Goal: Task Accomplishment & Management: Manage account settings

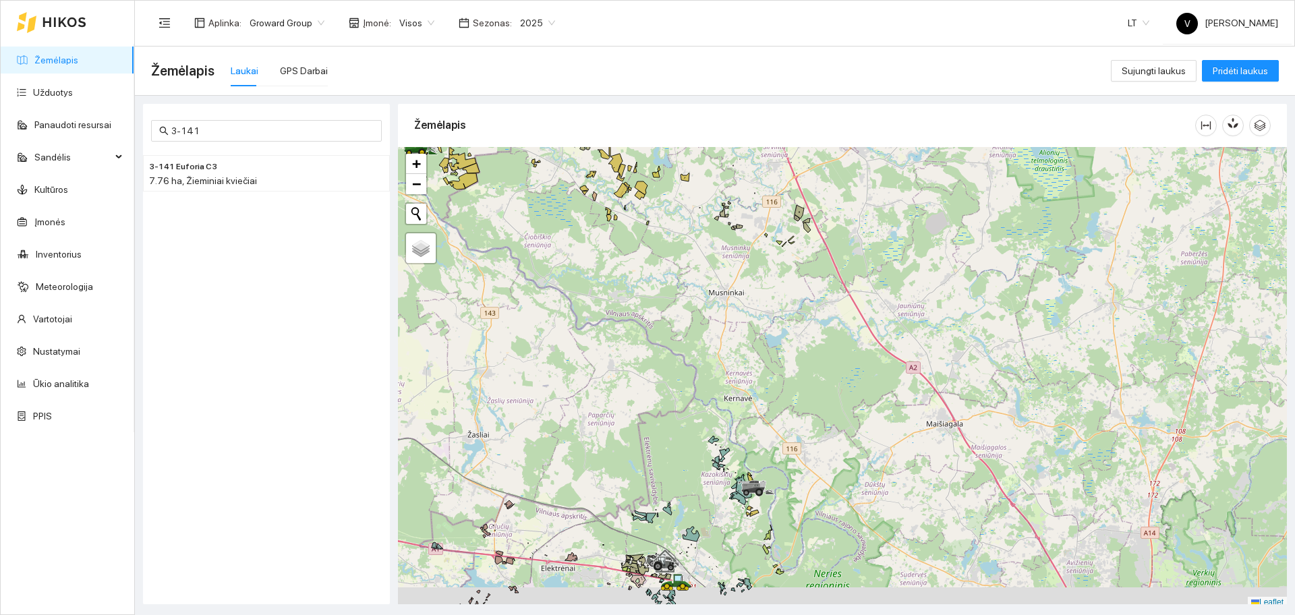
scroll to position [4, 0]
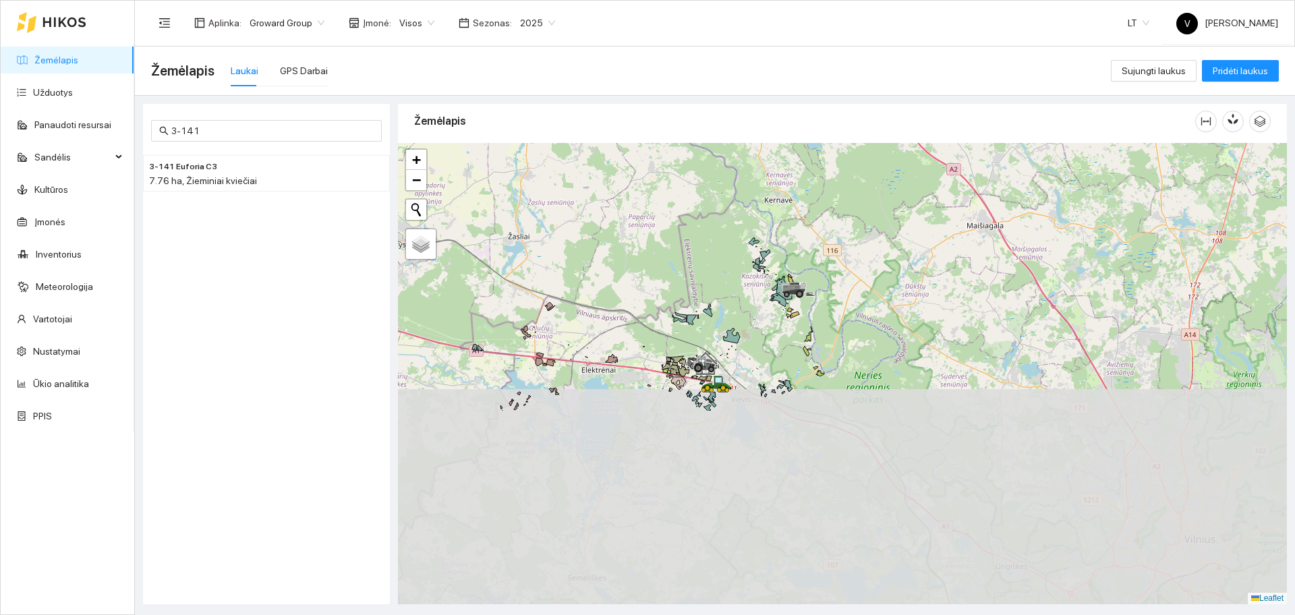
drag, startPoint x: 753, startPoint y: 471, endPoint x: 790, endPoint y: 231, distance: 242.9
click at [790, 231] on div at bounding box center [842, 373] width 889 height 461
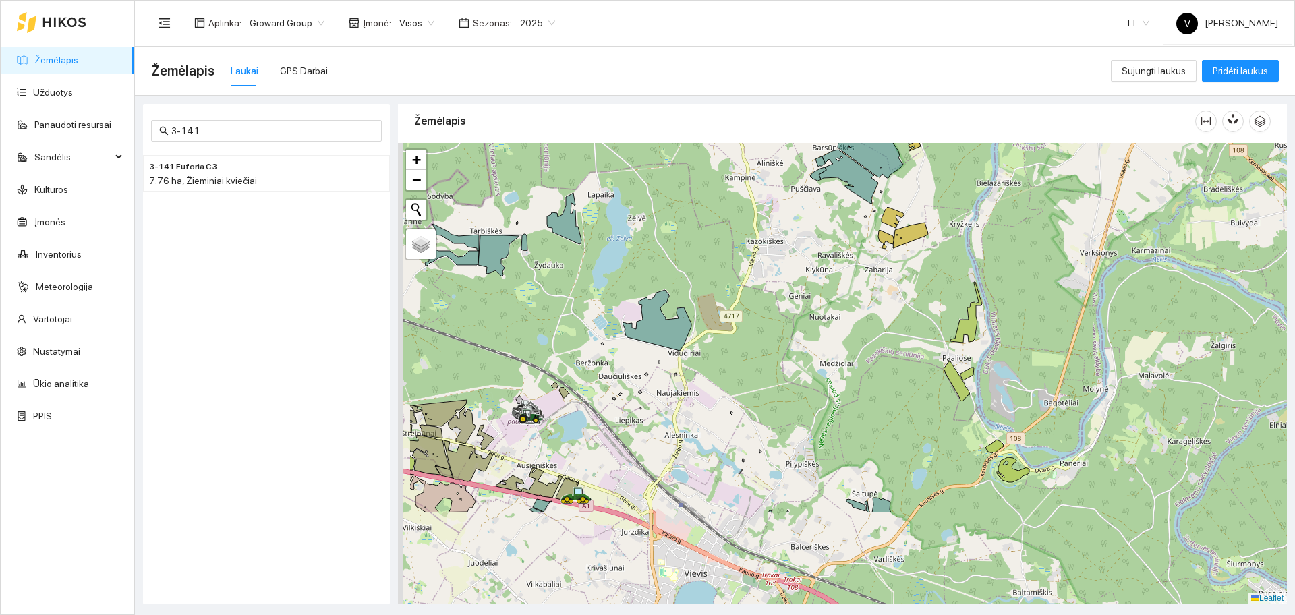
drag, startPoint x: 805, startPoint y: 358, endPoint x: 908, endPoint y: 221, distance: 171.8
click at [908, 221] on div at bounding box center [842, 373] width 889 height 461
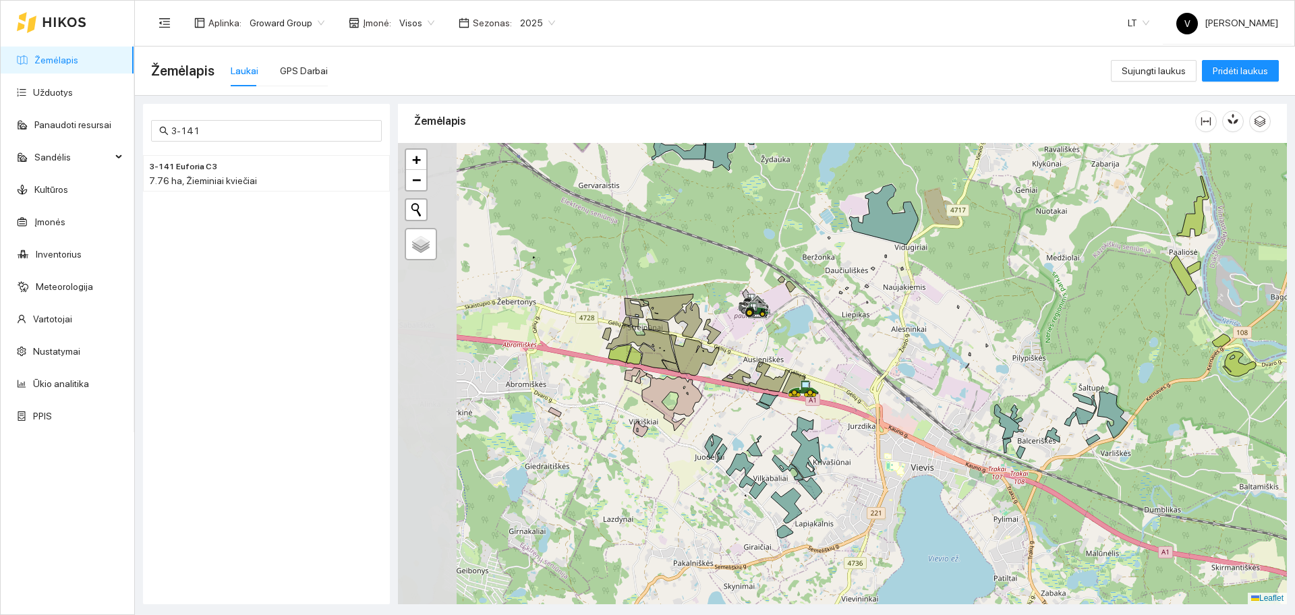
drag, startPoint x: 738, startPoint y: 438, endPoint x: 966, endPoint y: 336, distance: 250.6
click at [966, 336] on div at bounding box center [842, 373] width 889 height 461
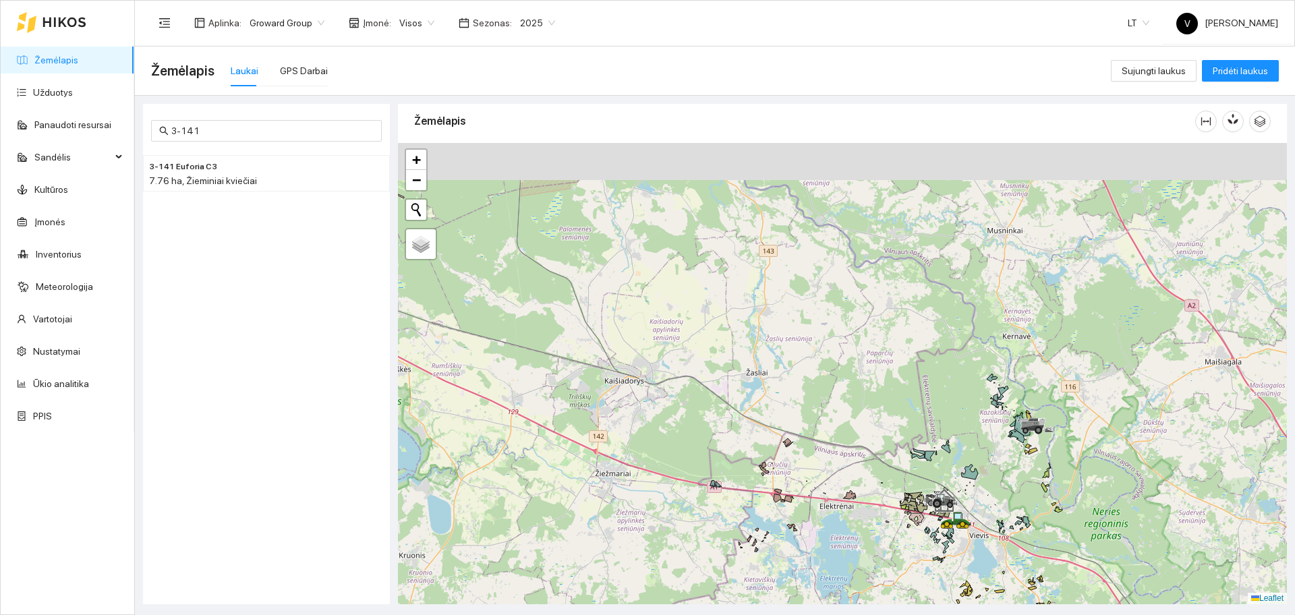
drag, startPoint x: 759, startPoint y: 287, endPoint x: 931, endPoint y: 567, distance: 328.5
click at [931, 567] on div at bounding box center [842, 373] width 889 height 461
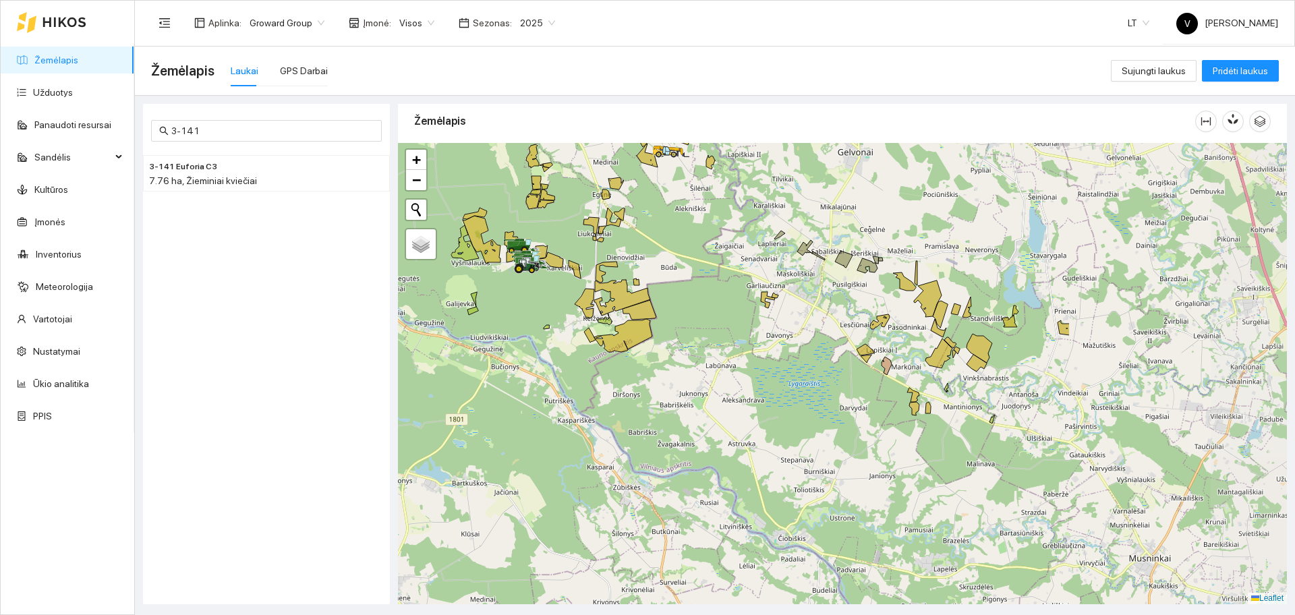
drag, startPoint x: 973, startPoint y: 322, endPoint x: 622, endPoint y: 299, distance: 351.4
click at [622, 299] on div at bounding box center [842, 373] width 889 height 461
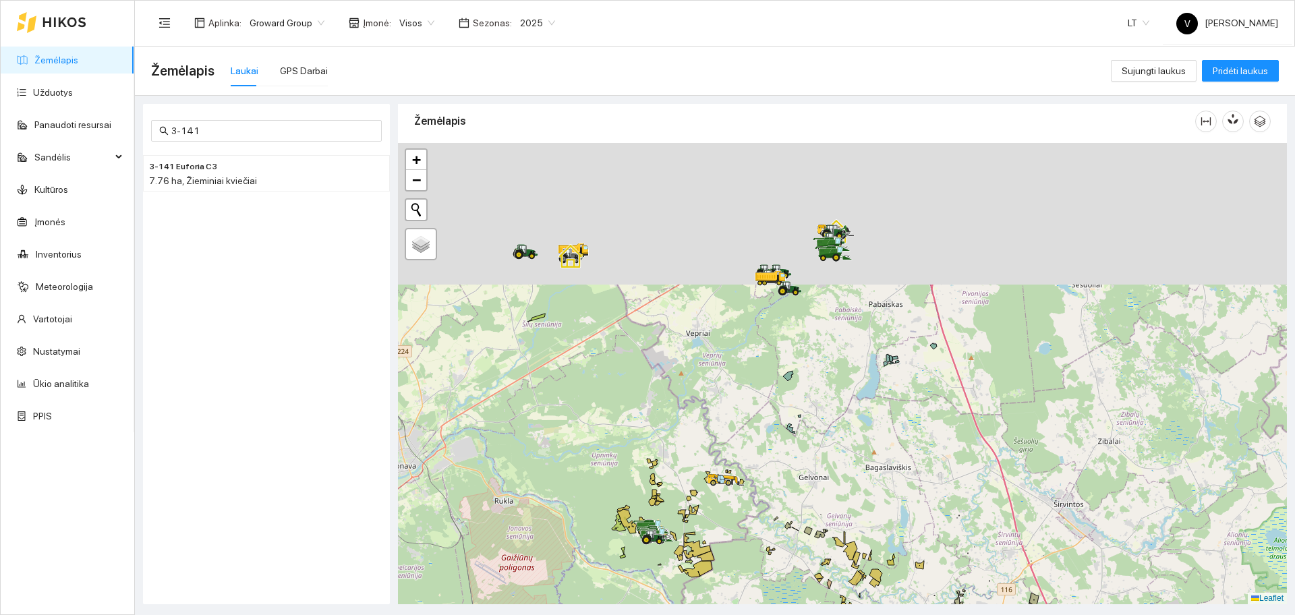
drag, startPoint x: 917, startPoint y: 267, endPoint x: 876, endPoint y: 506, distance: 242.8
click at [876, 506] on div at bounding box center [842, 373] width 889 height 461
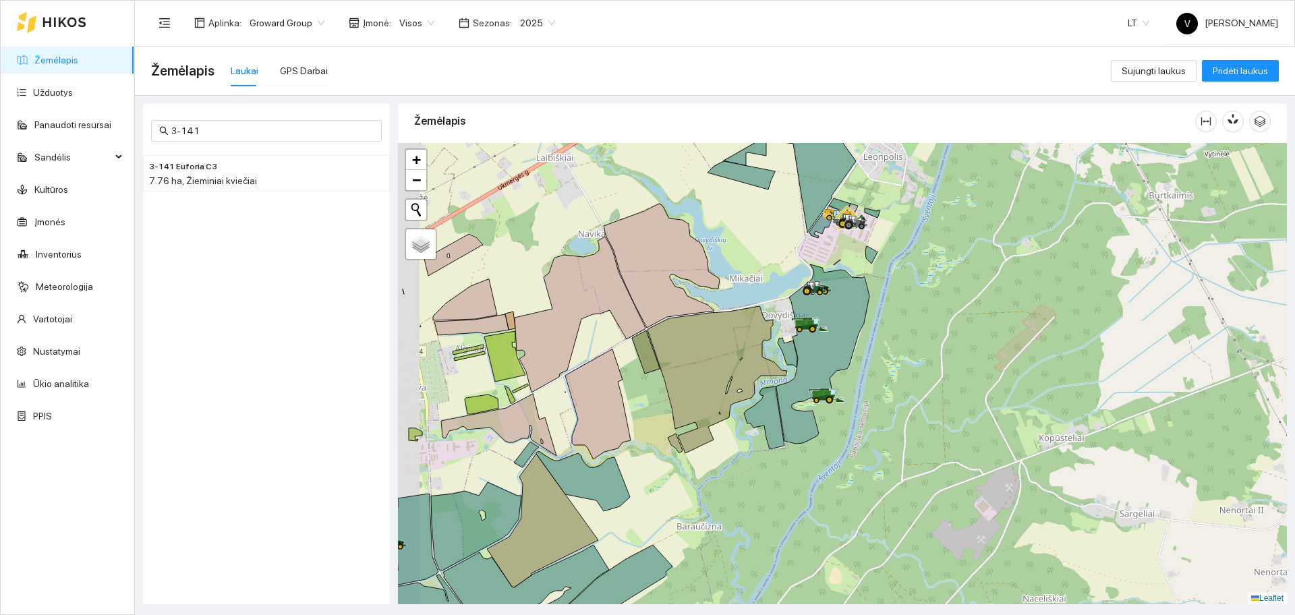
drag, startPoint x: 787, startPoint y: 338, endPoint x: 864, endPoint y: 345, distance: 77.2
click at [864, 345] on div at bounding box center [842, 373] width 889 height 461
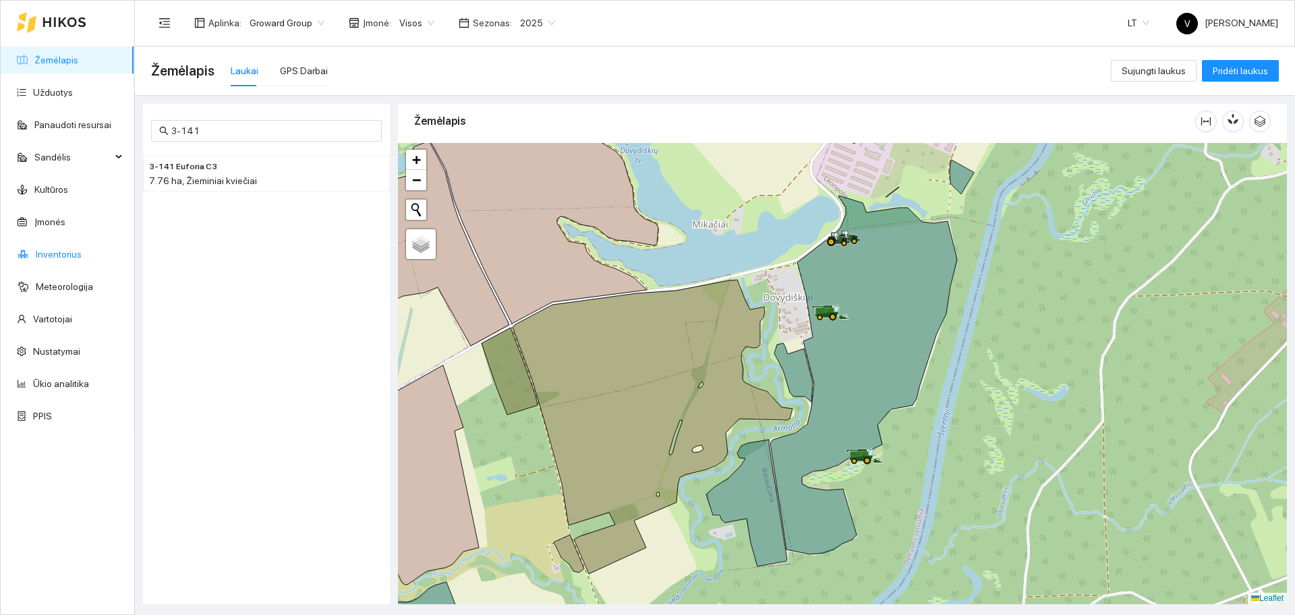
click at [47, 258] on link "Inventorius" at bounding box center [59, 254] width 46 height 11
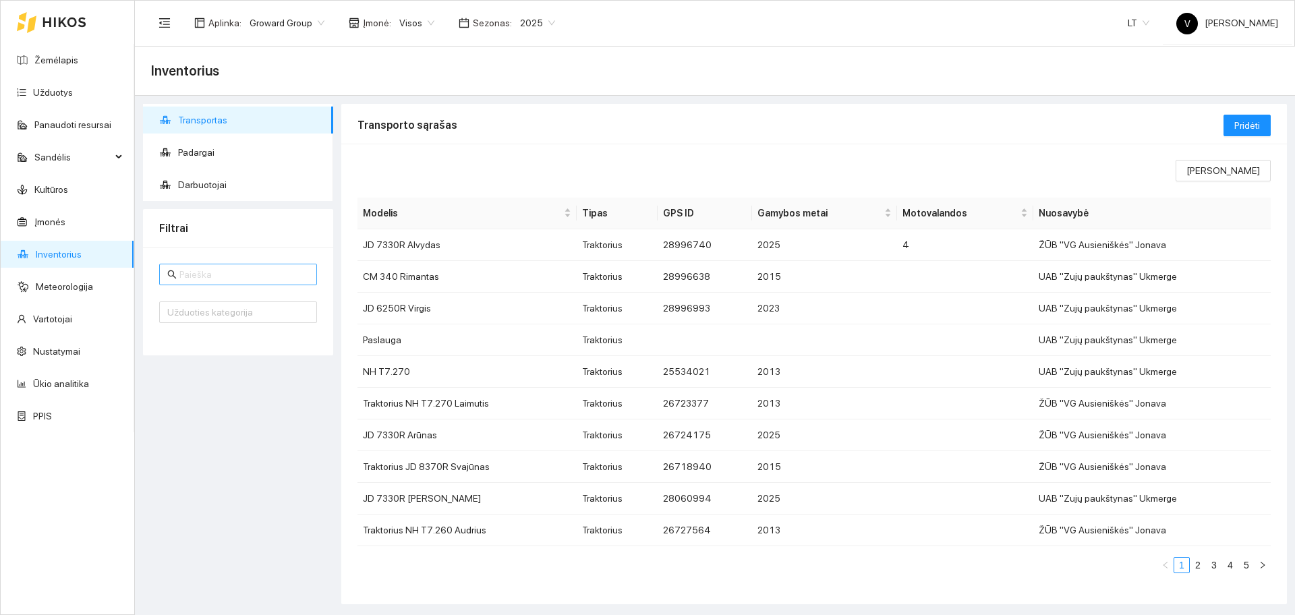
click at [212, 270] on input "text" at bounding box center [243, 274] width 129 height 15
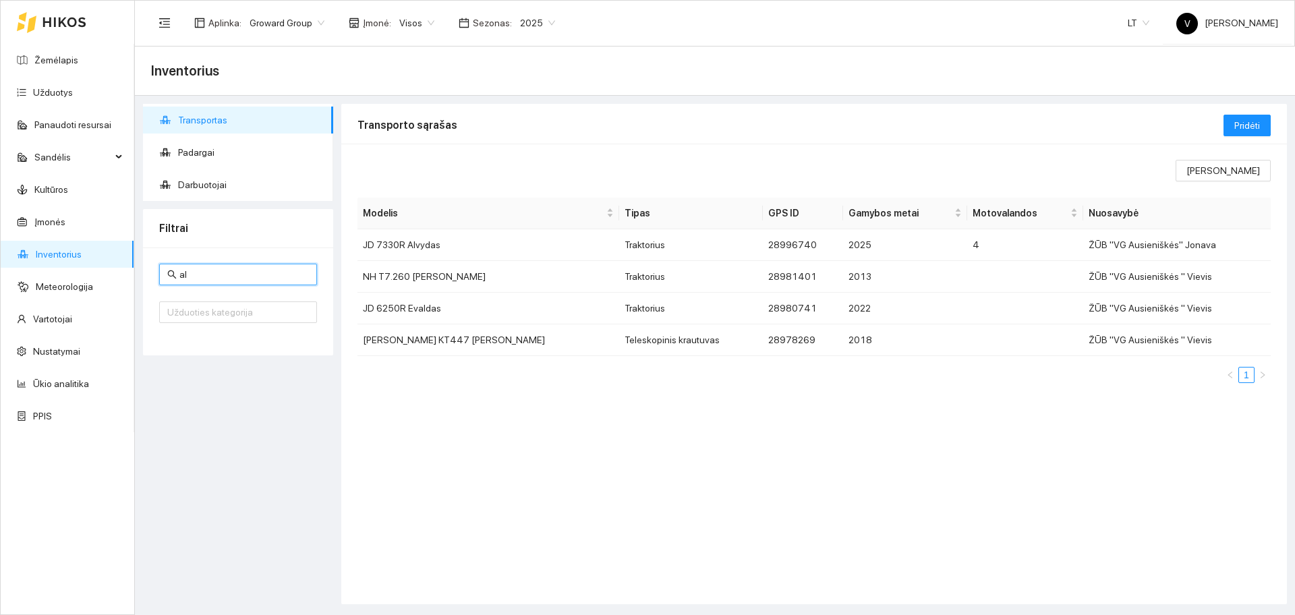
type input "a"
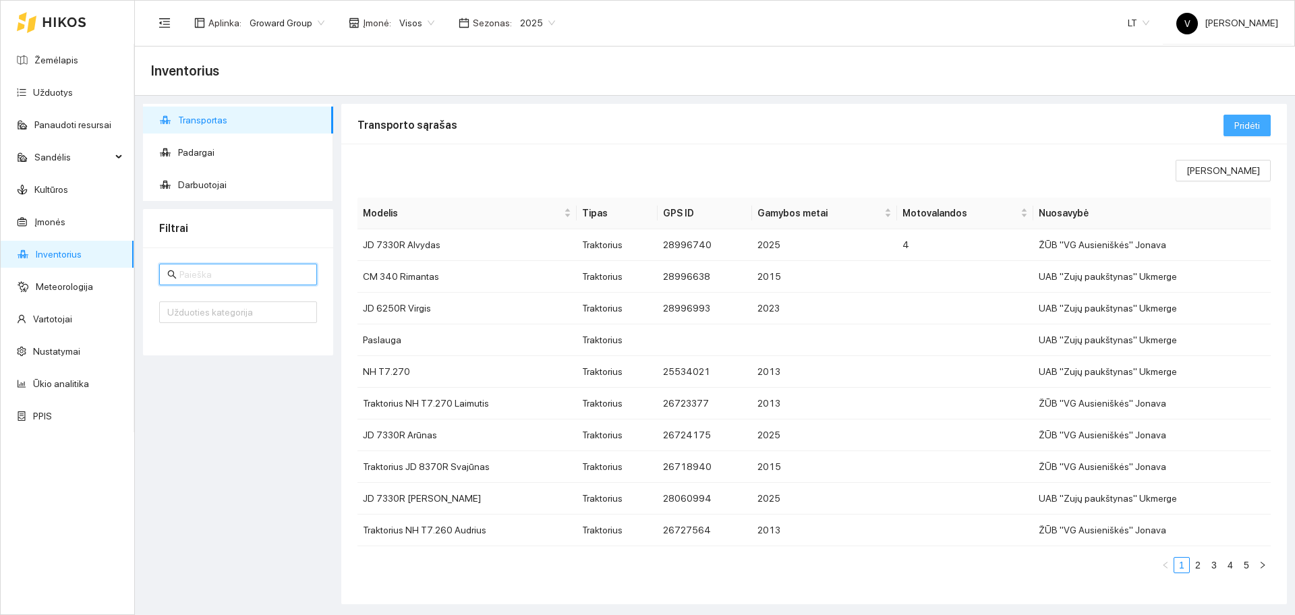
click at [1254, 126] on span "Pridėti" at bounding box center [1247, 125] width 26 height 15
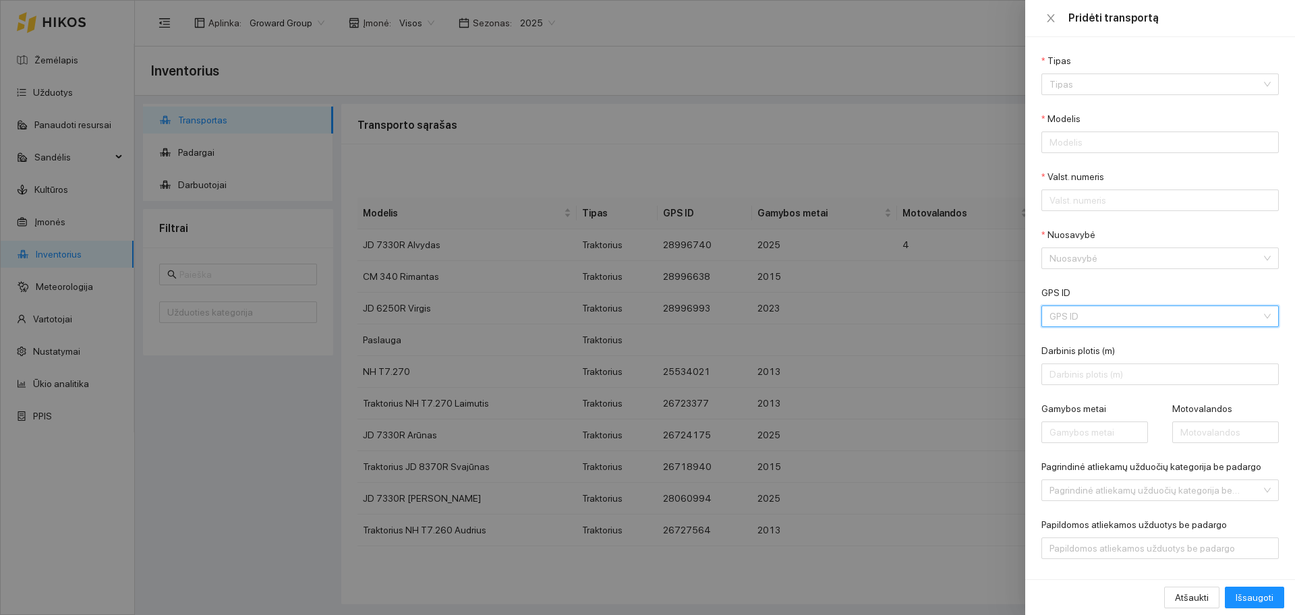
click at [1112, 317] on input "GPS ID" at bounding box center [1155, 316] width 212 height 20
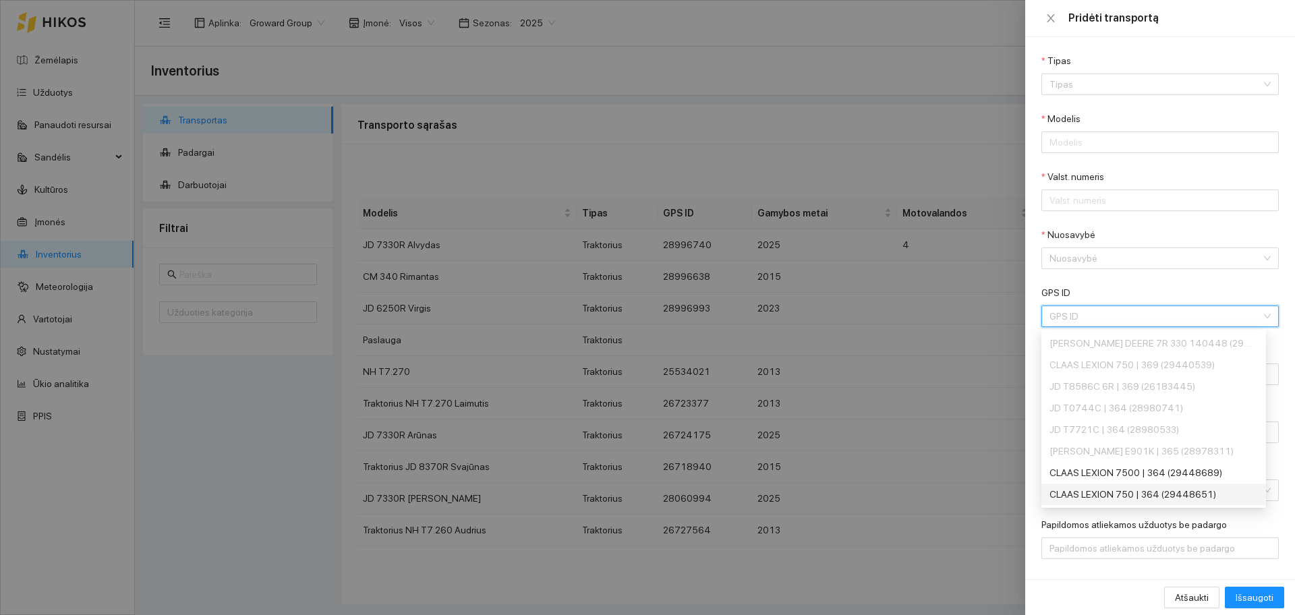
scroll to position [34, 0]
click at [936, 478] on div at bounding box center [647, 307] width 1295 height 615
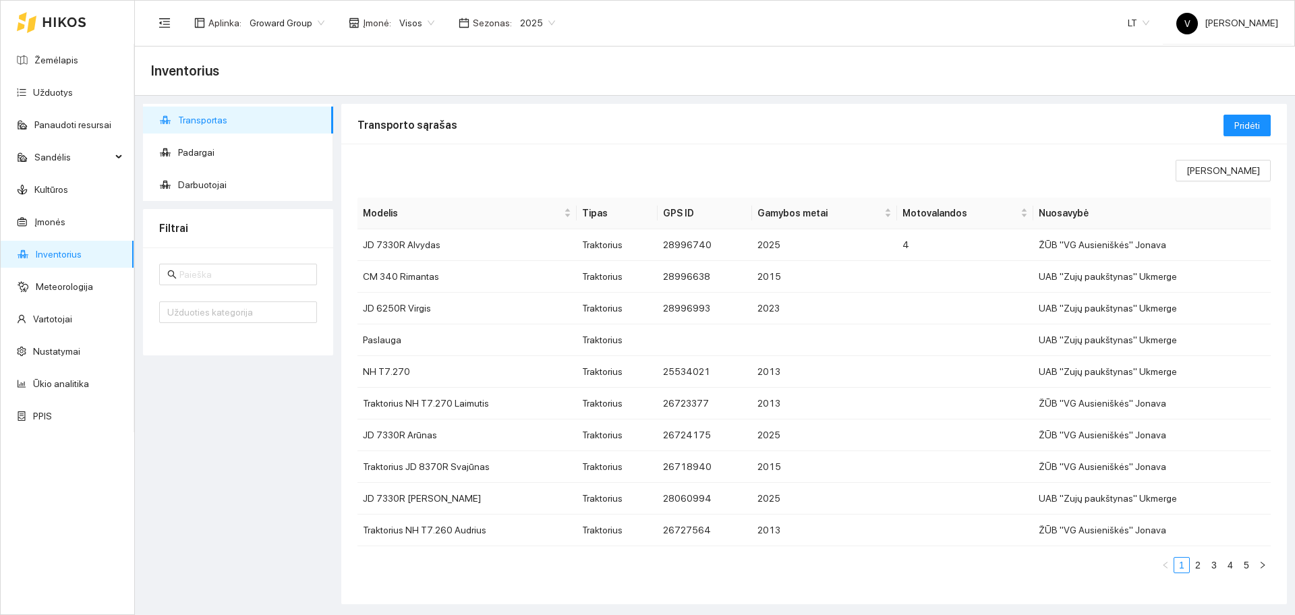
click at [411, 22] on span "Visos" at bounding box center [416, 23] width 35 height 20
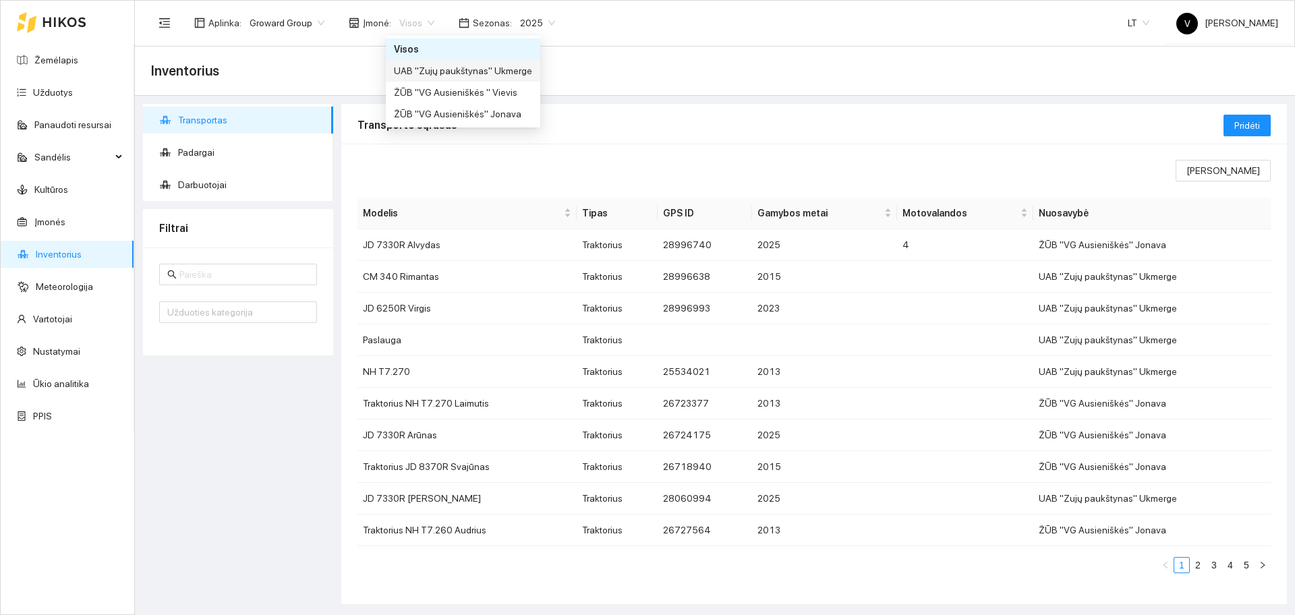
click at [487, 71] on div "UAB "Zujų paukštynas" Ukmerge" at bounding box center [463, 70] width 138 height 15
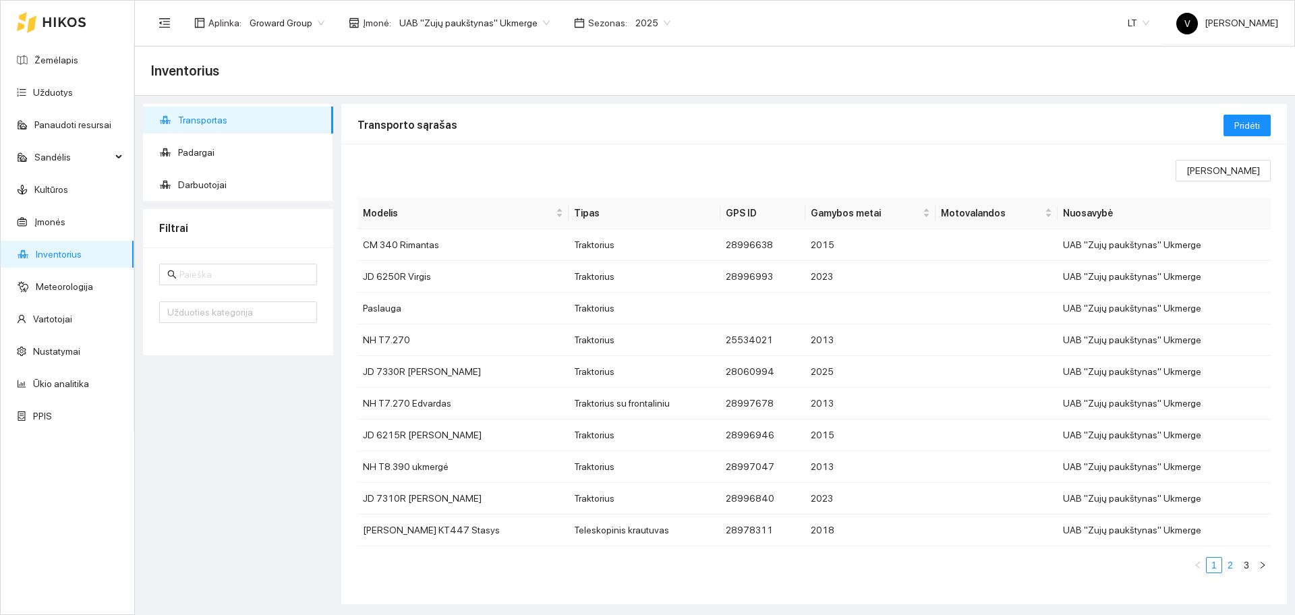
click at [1228, 564] on link "2" at bounding box center [1230, 565] width 15 height 15
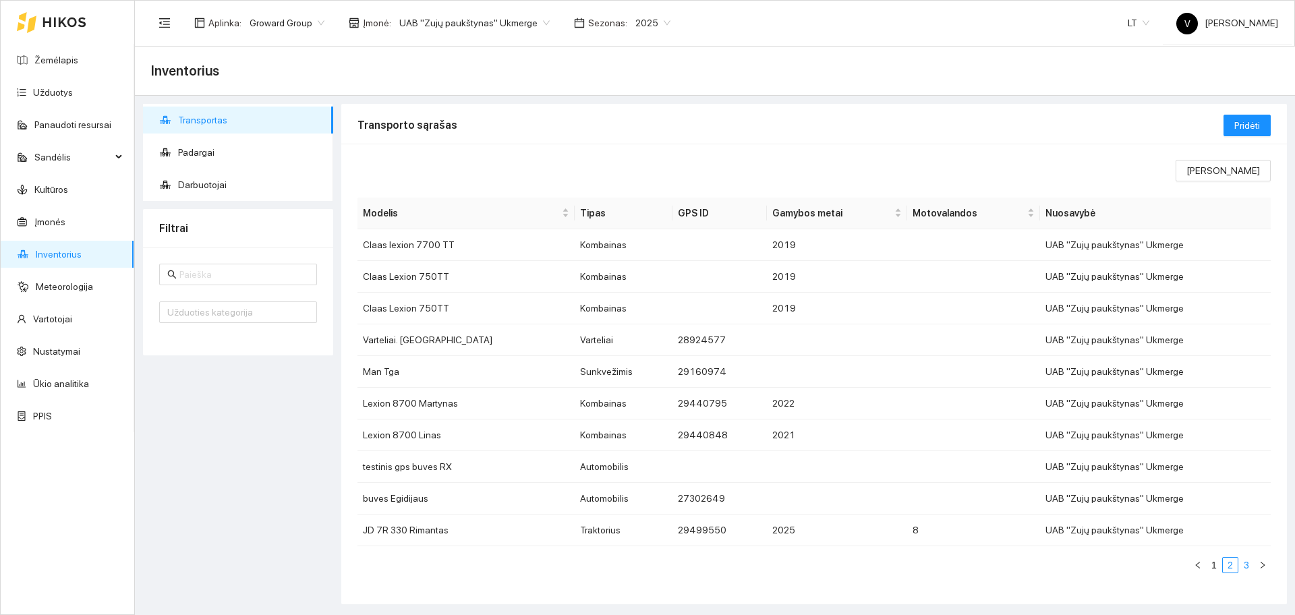
click at [1248, 566] on link "3" at bounding box center [1246, 565] width 15 height 15
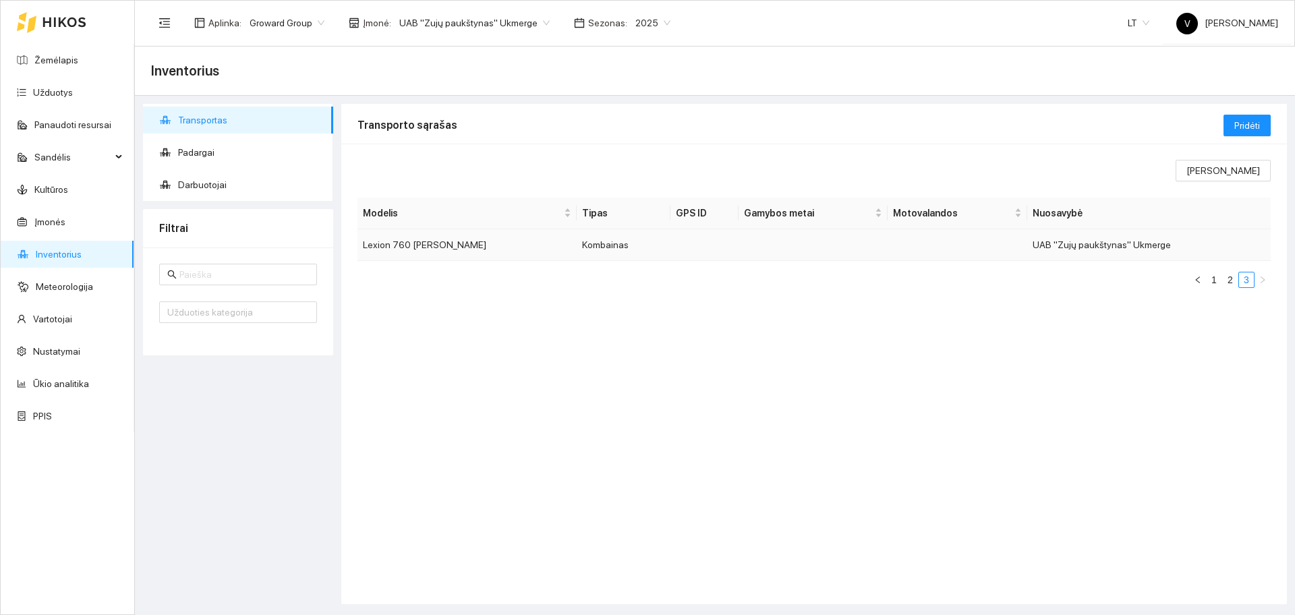
click at [417, 250] on td "Lexion 760 Algirdas" at bounding box center [466, 245] width 219 height 32
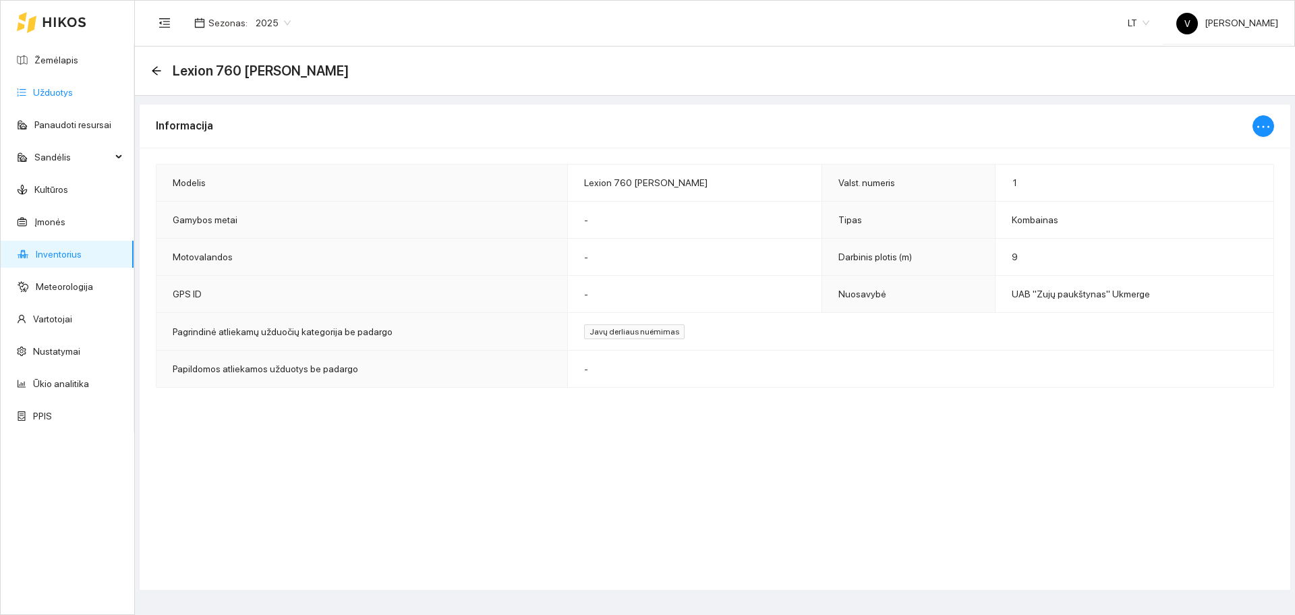
click at [71, 95] on link "Užduotys" at bounding box center [53, 92] width 40 height 11
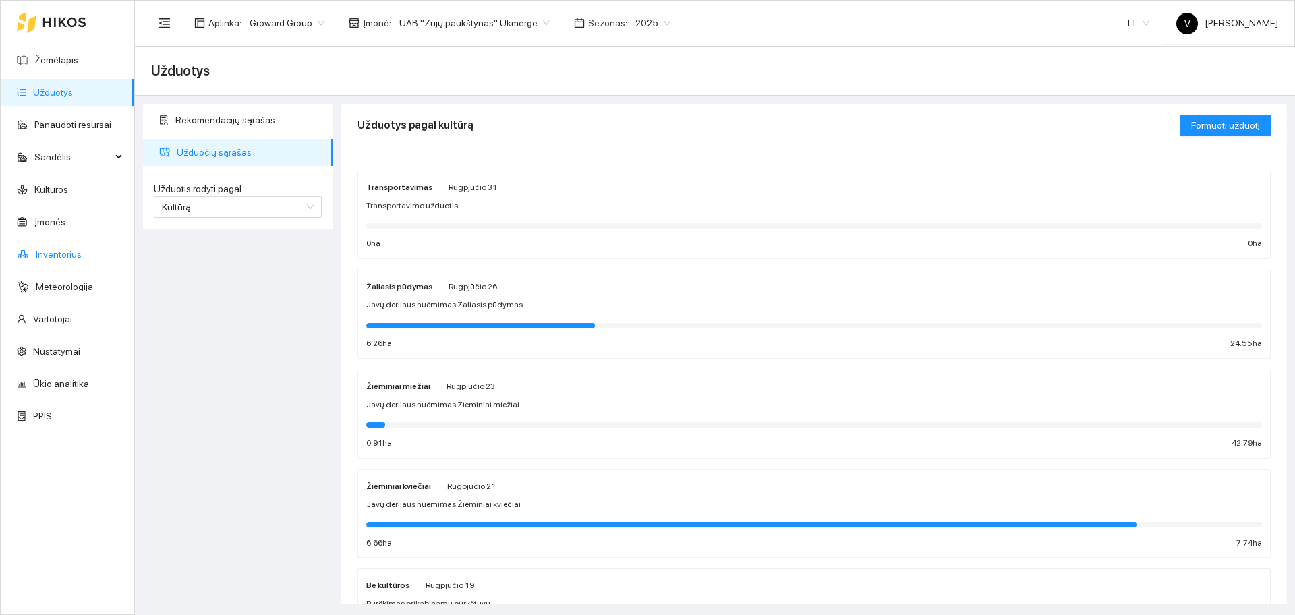
click at [65, 253] on link "Inventorius" at bounding box center [59, 254] width 46 height 11
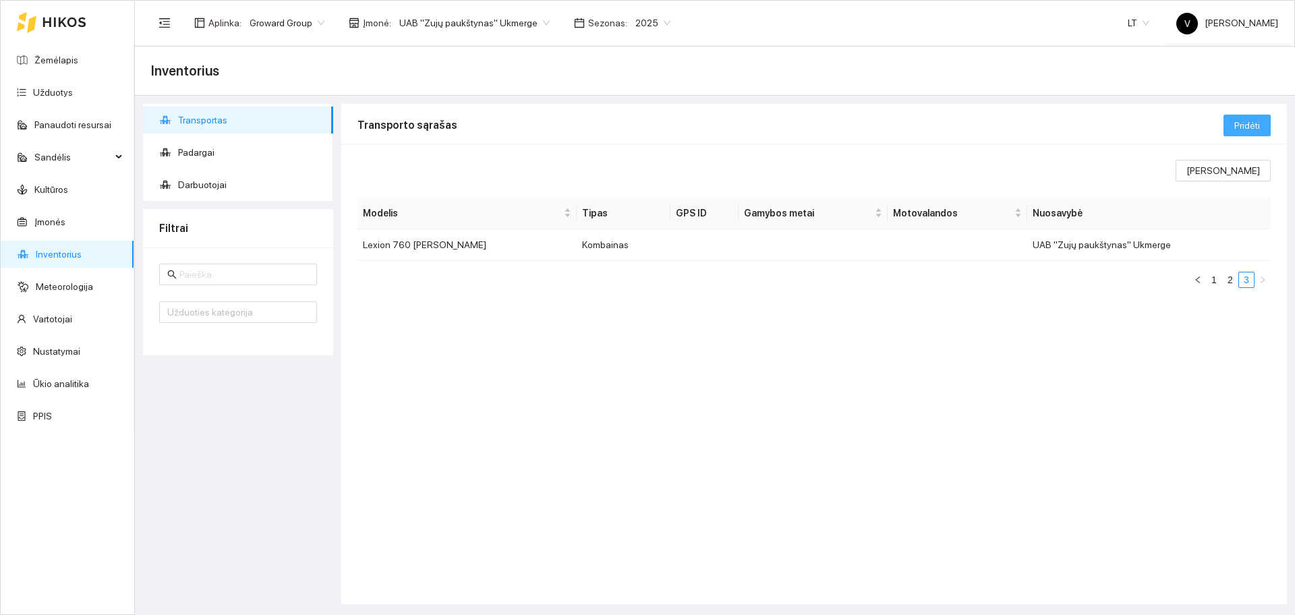
click at [1249, 127] on span "Pridėti" at bounding box center [1247, 125] width 26 height 15
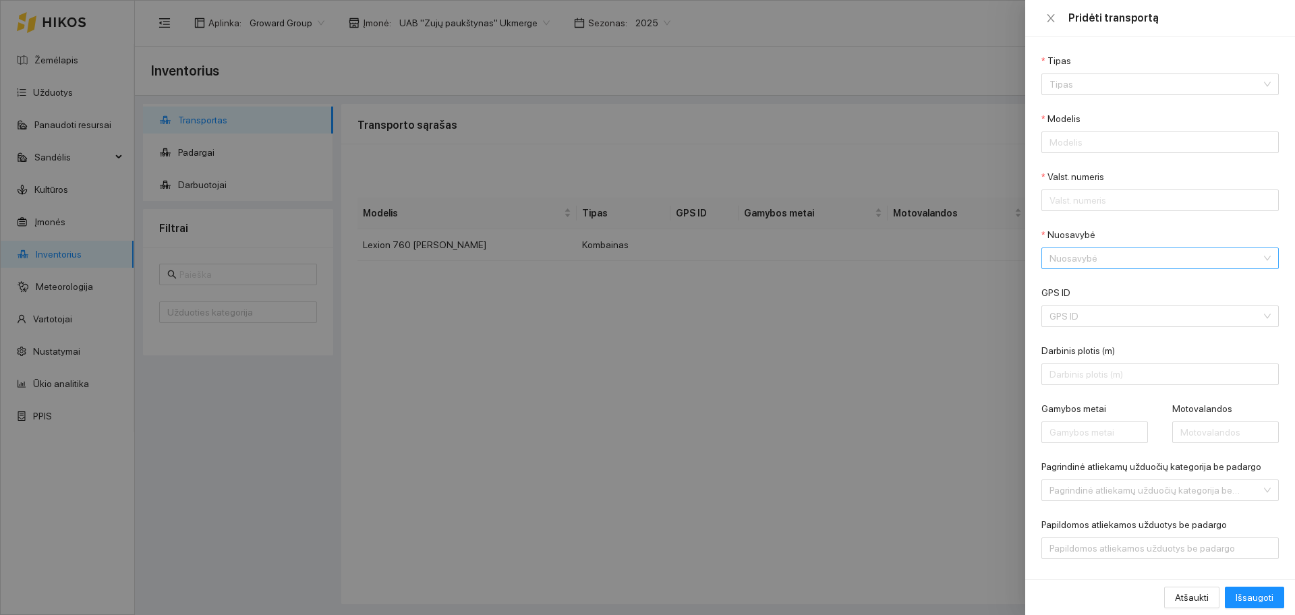
click at [1110, 258] on input "Nuosavybė" at bounding box center [1155, 258] width 212 height 20
click at [992, 330] on div at bounding box center [647, 307] width 1295 height 615
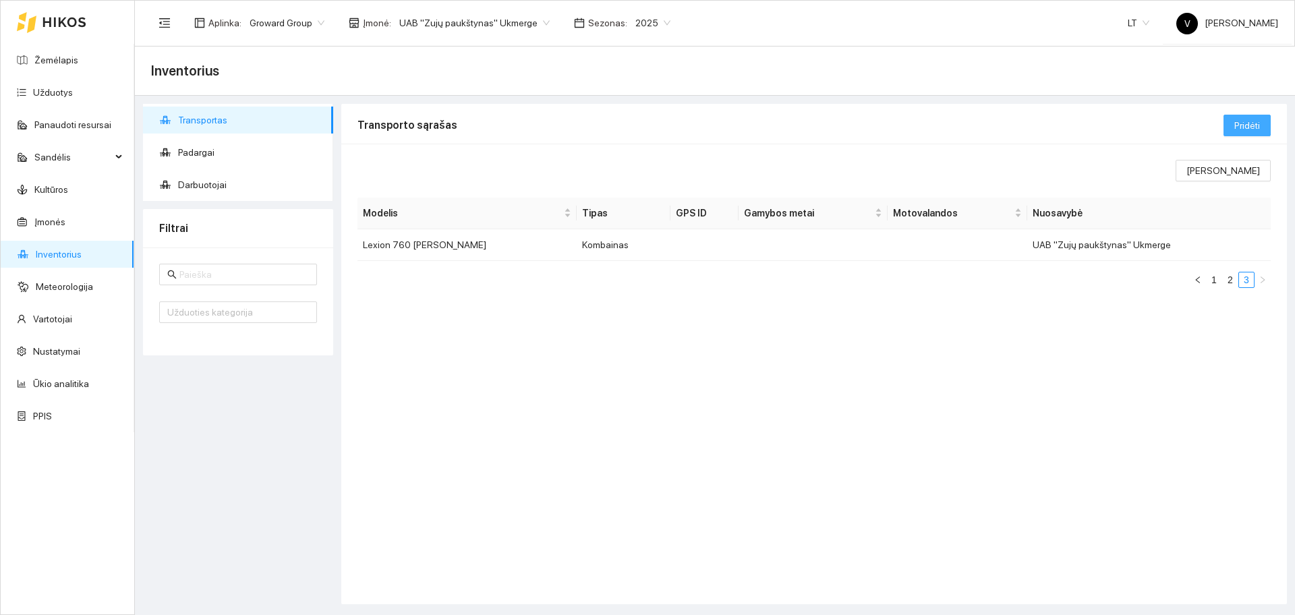
click at [1238, 126] on span "Pridėti" at bounding box center [1247, 125] width 26 height 15
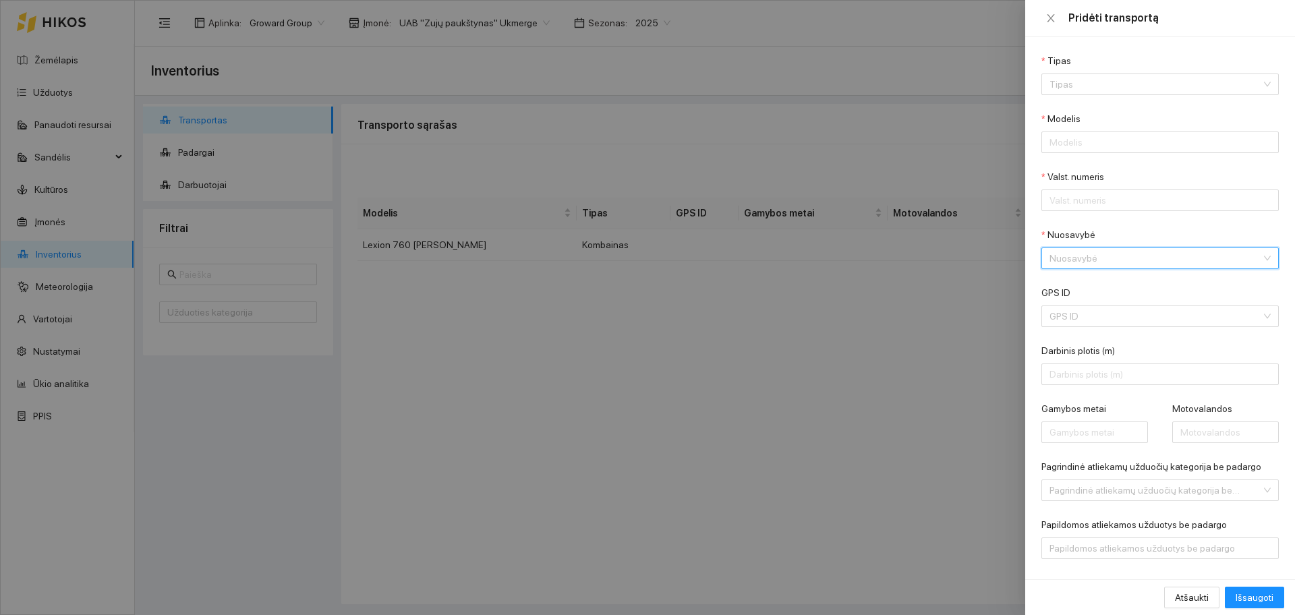
click at [1112, 252] on input "Nuosavybė" at bounding box center [1155, 258] width 212 height 20
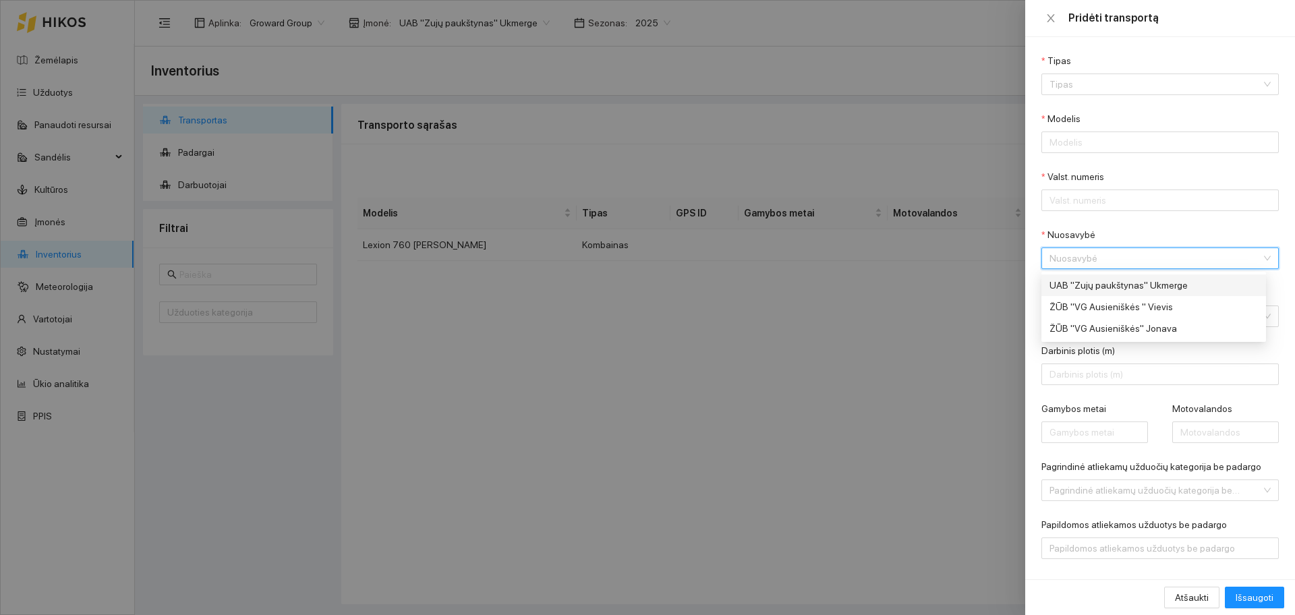
click at [978, 303] on div at bounding box center [647, 307] width 1295 height 615
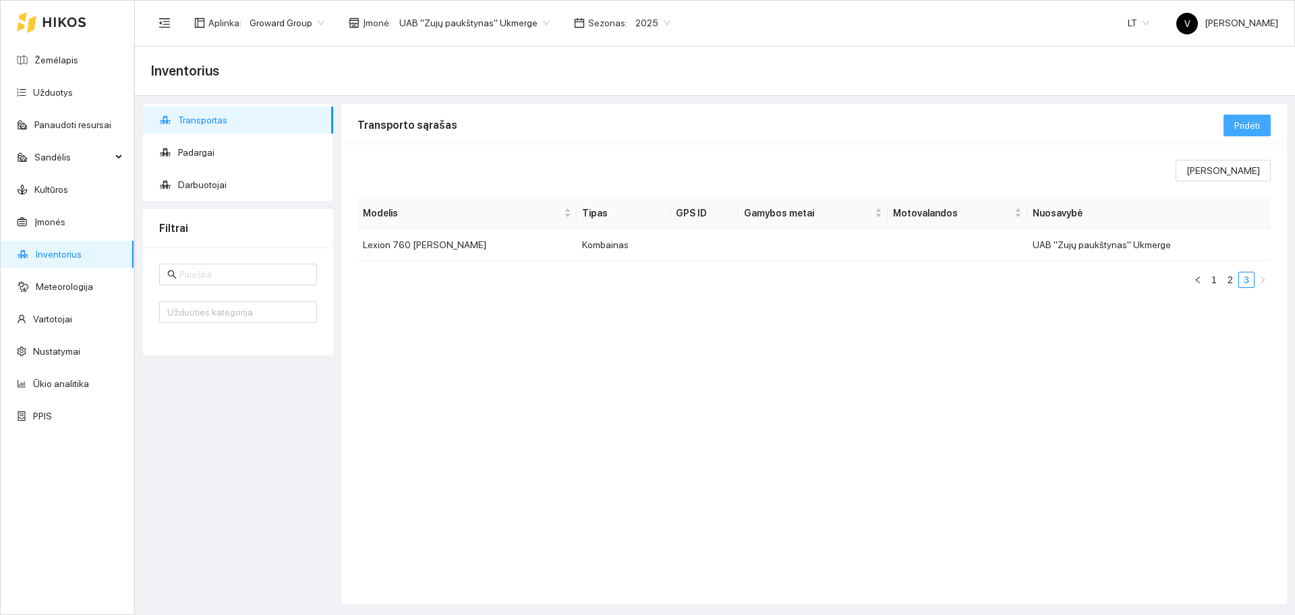
click at [1241, 134] on button "Pridėti" at bounding box center [1246, 126] width 47 height 22
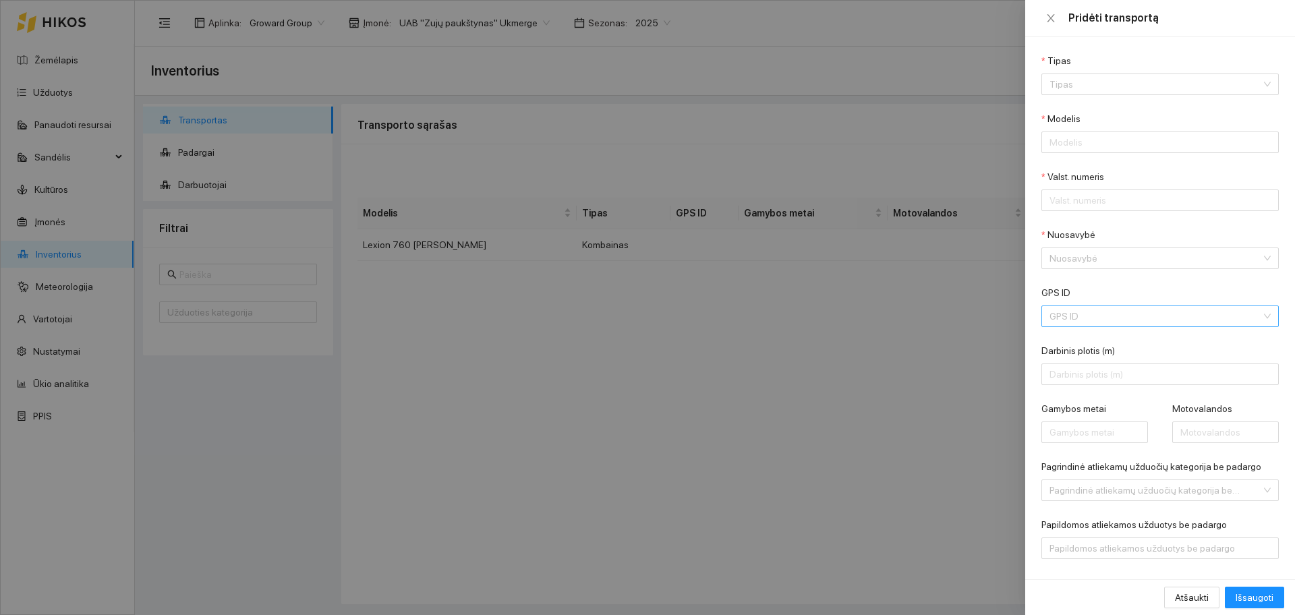
click at [1126, 317] on input "GPS ID" at bounding box center [1155, 316] width 212 height 20
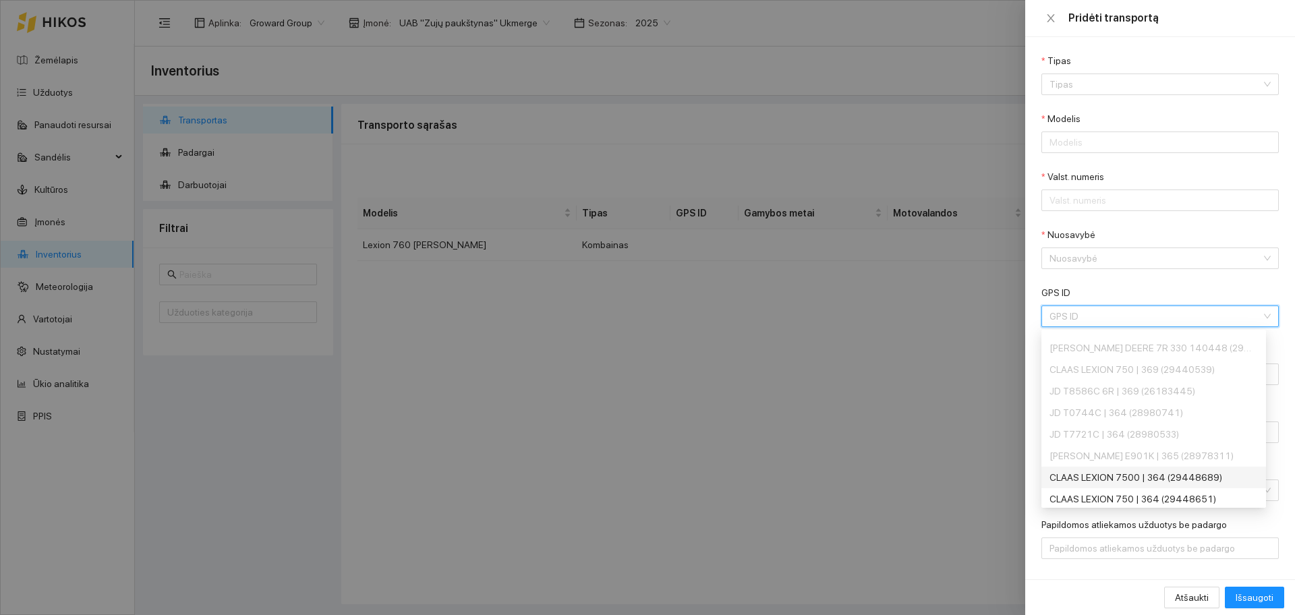
scroll to position [136, 0]
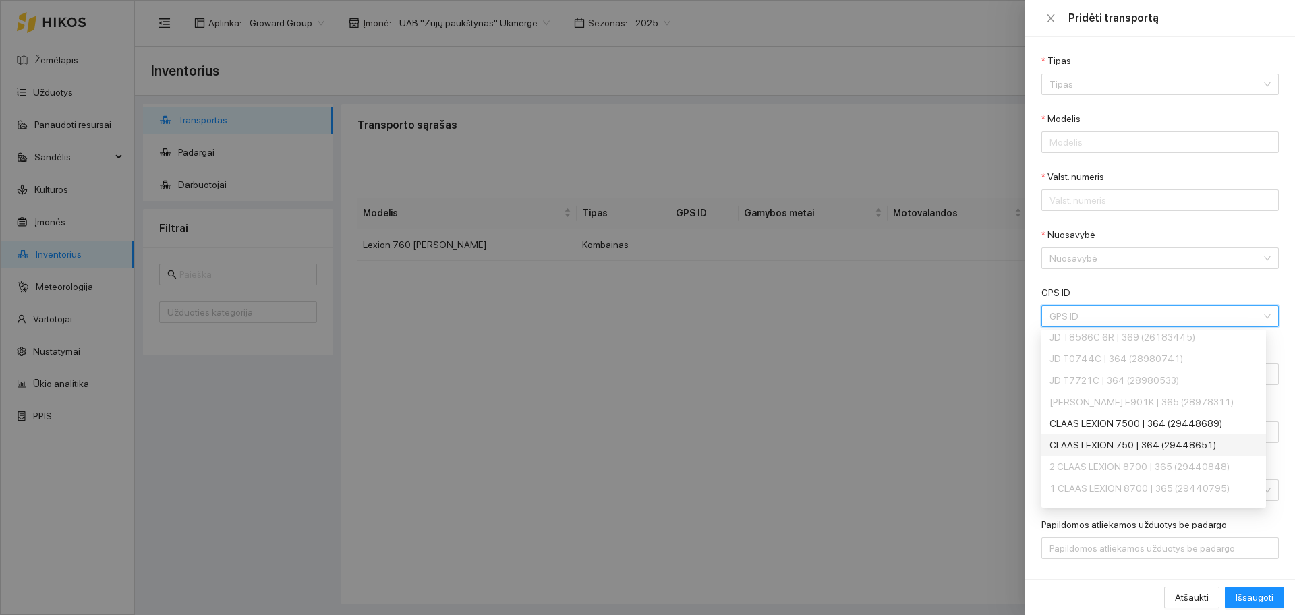
click at [1126, 438] on div "CLAAS LEXION 750 | 364 (29448651)" at bounding box center [1150, 445] width 202 height 15
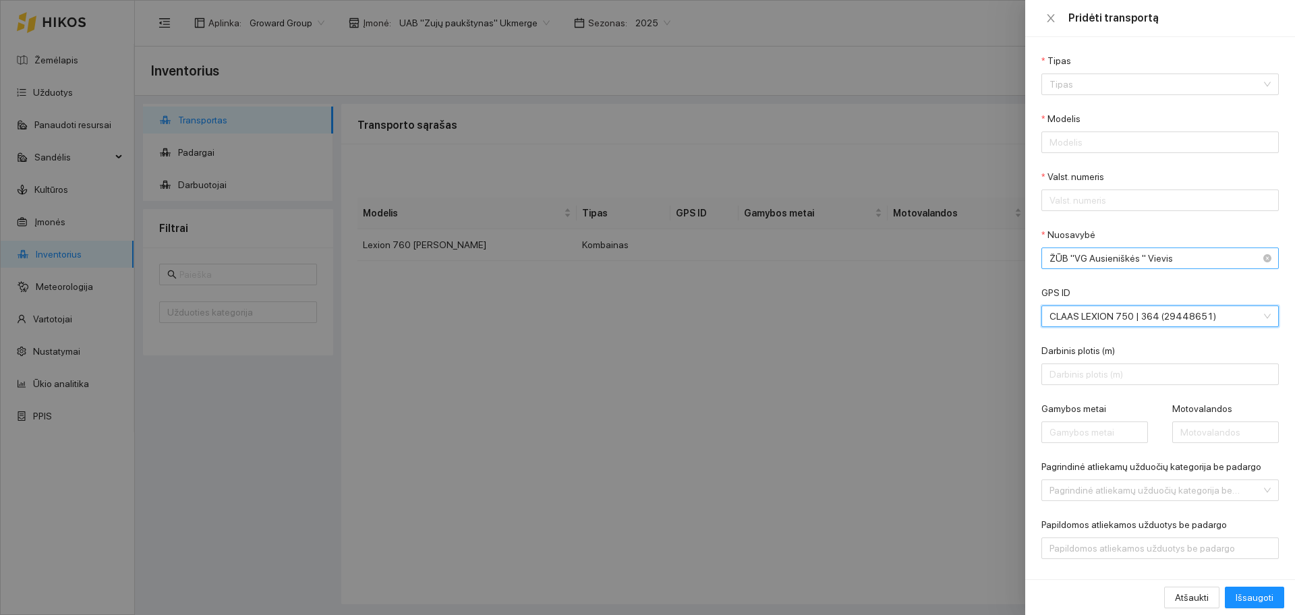
click at [1157, 258] on span "ŽŪB "VG Ausieniškės " Vievis" at bounding box center [1150, 258] width 202 height 20
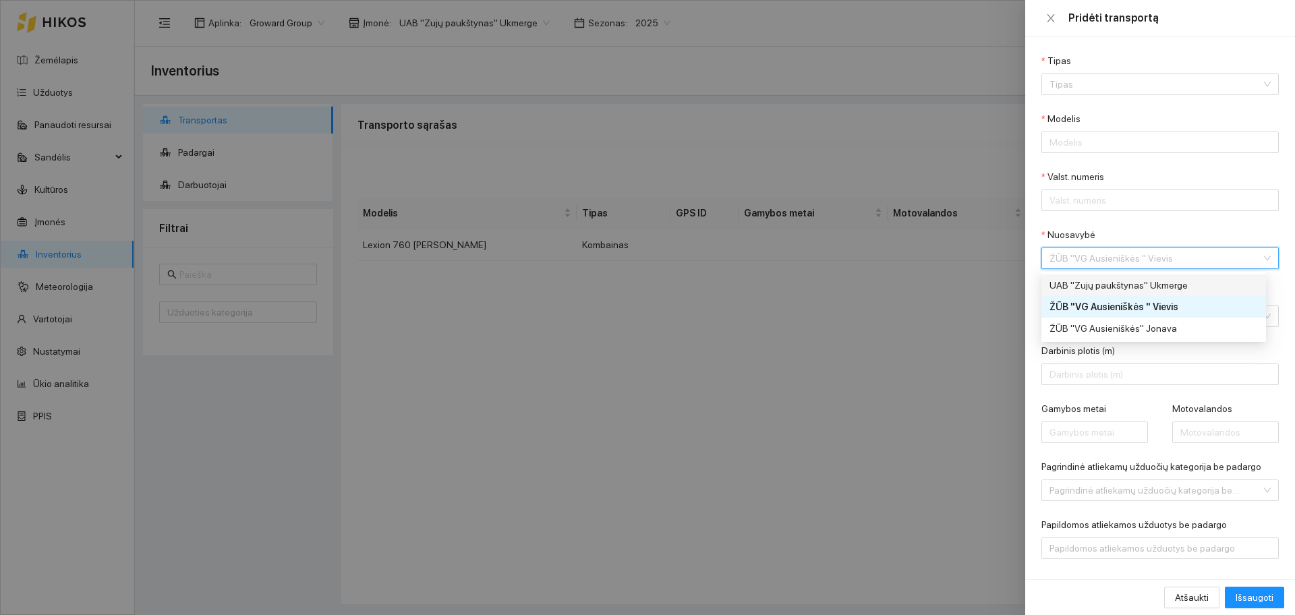
click at [1151, 285] on div "UAB "Zujų paukštynas" Ukmerge" at bounding box center [1150, 285] width 202 height 15
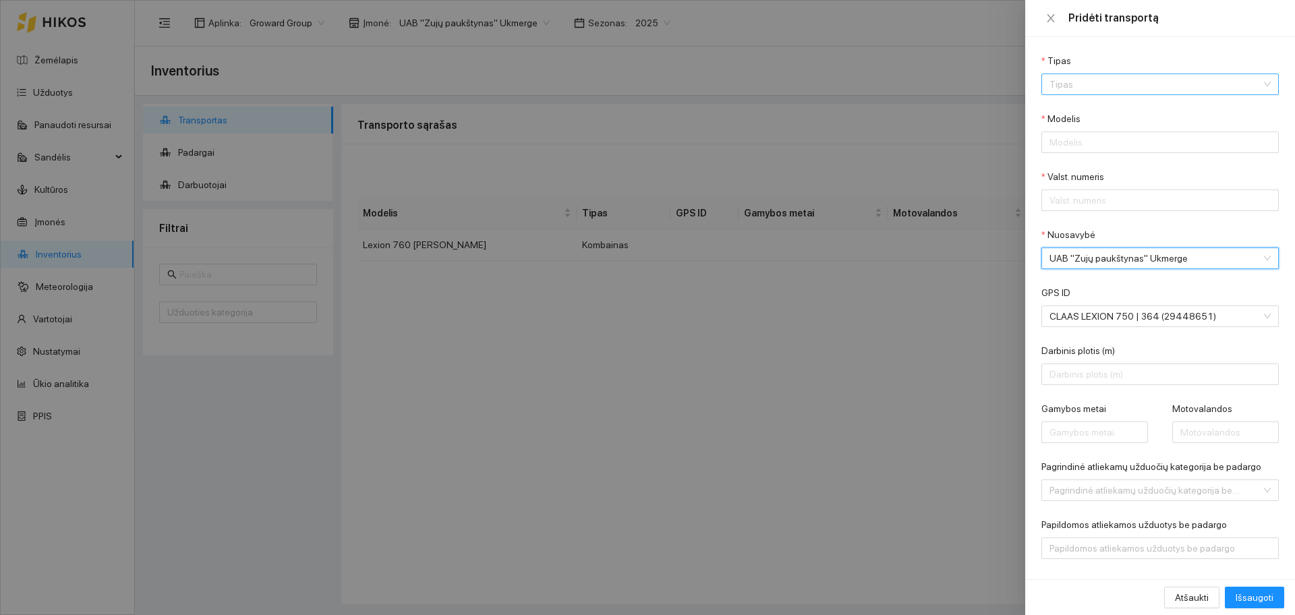
click at [1066, 88] on input "Tipas" at bounding box center [1155, 84] width 212 height 20
click at [1090, 241] on div "Kombainas" at bounding box center [1150, 240] width 202 height 15
click at [1102, 376] on input "Darbinis plotis (m)" at bounding box center [1159, 375] width 237 height 22
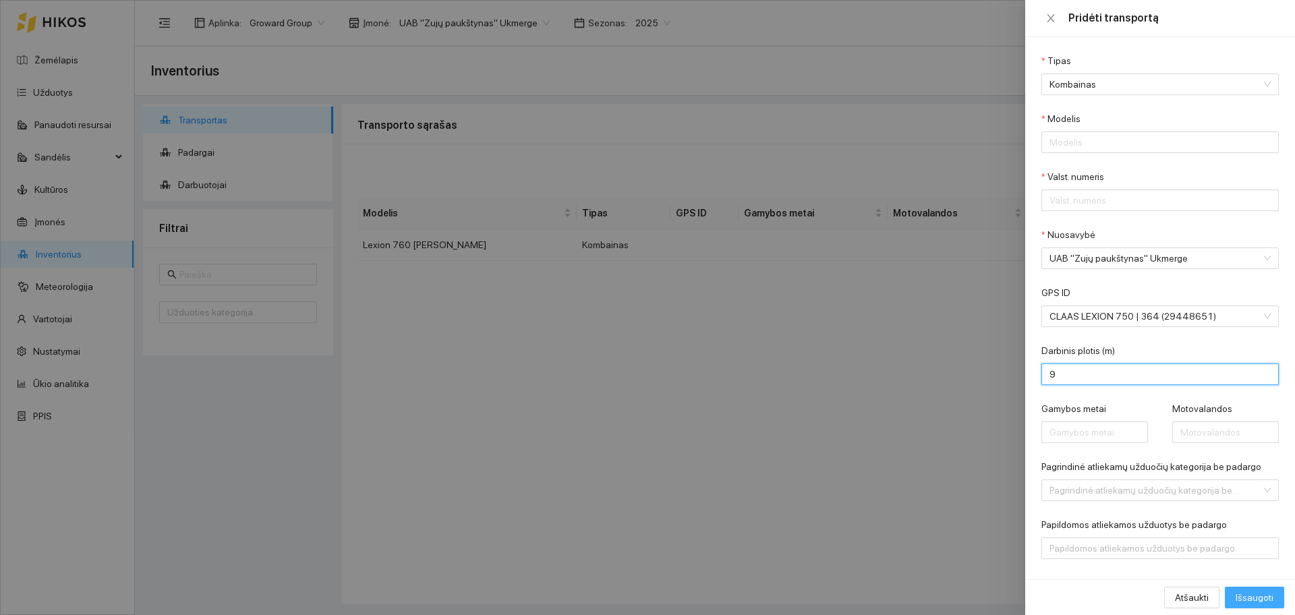
type input "9"
click at [1265, 602] on span "Išsaugoti" at bounding box center [1255, 597] width 38 height 15
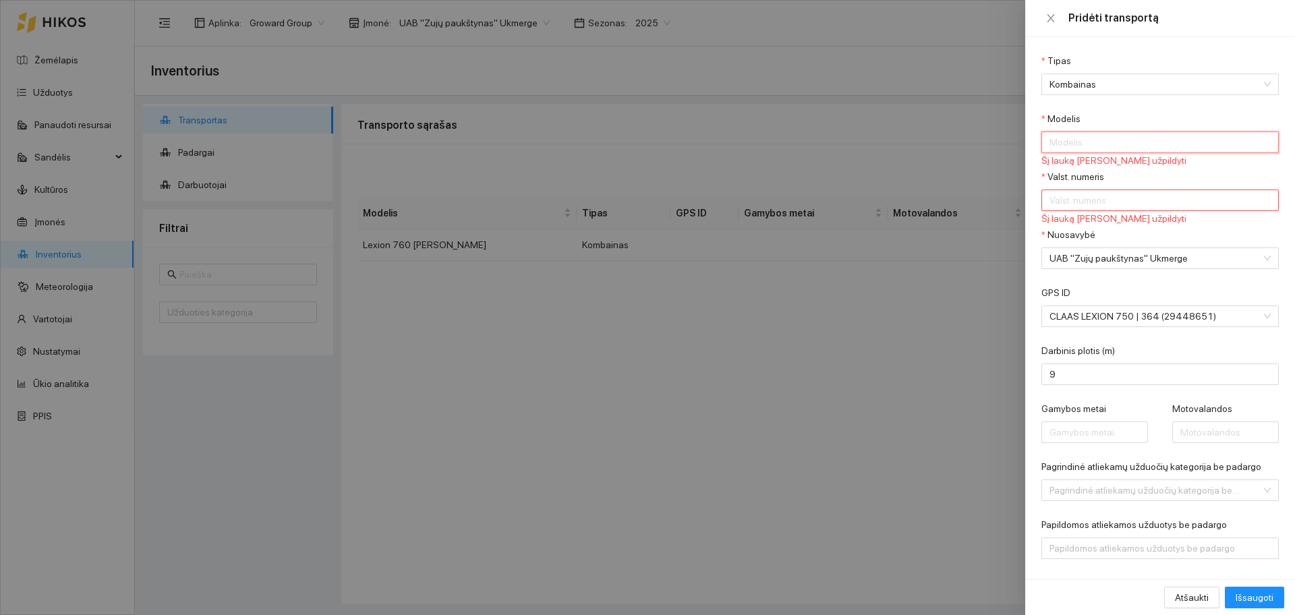
click at [1069, 148] on input "Modelis" at bounding box center [1159, 143] width 237 height 22
type input "NEW GPS"
click at [1097, 201] on input "Valst. numeris" at bounding box center [1159, 201] width 237 height 22
type input "1"
click at [1253, 601] on span "Išsaugoti" at bounding box center [1255, 597] width 38 height 15
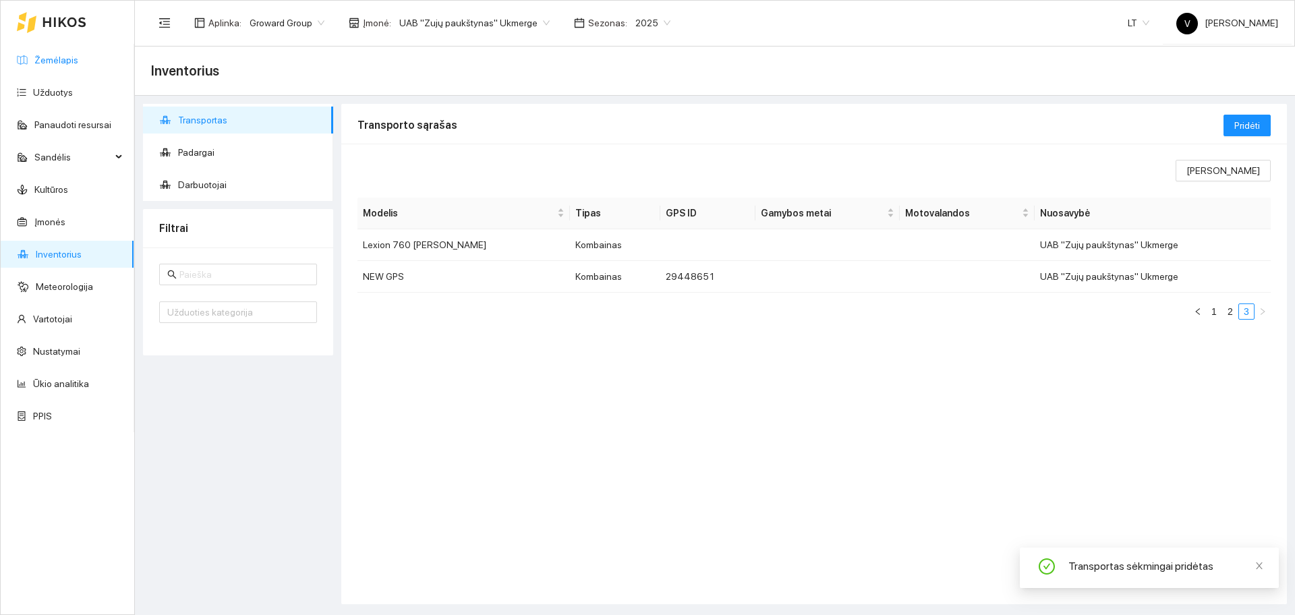
click at [63, 59] on link "Žemėlapis" at bounding box center [56, 60] width 44 height 11
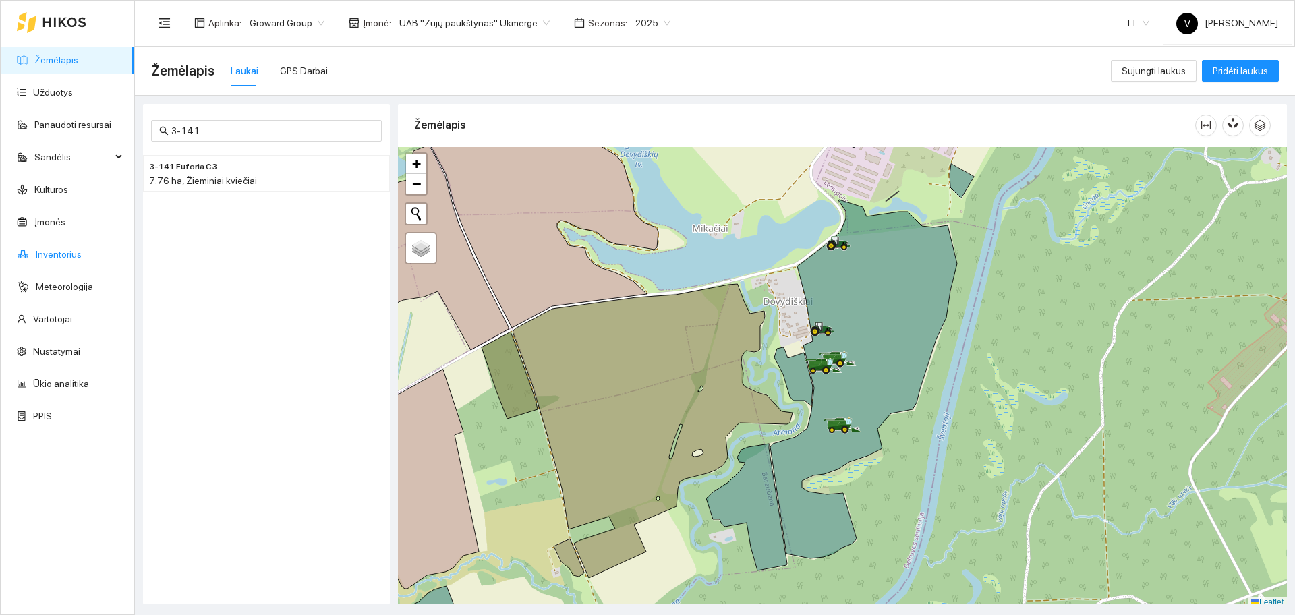
click at [56, 253] on link "Inventorius" at bounding box center [59, 254] width 46 height 11
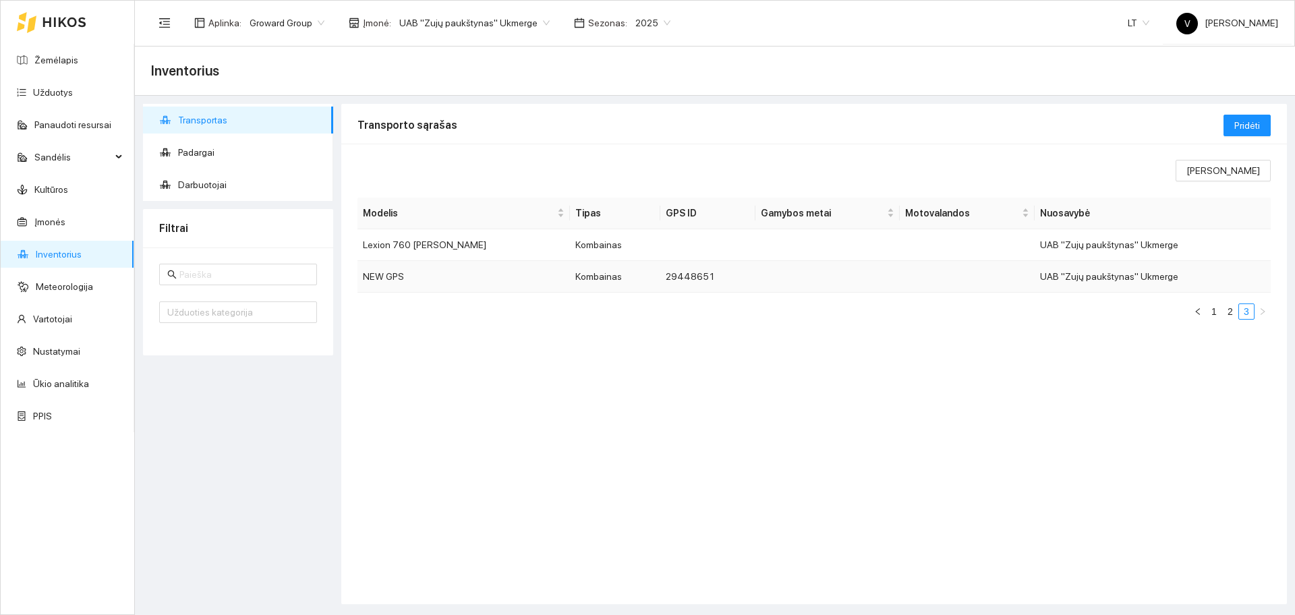
click at [415, 280] on td "NEW GPS" at bounding box center [463, 277] width 212 height 32
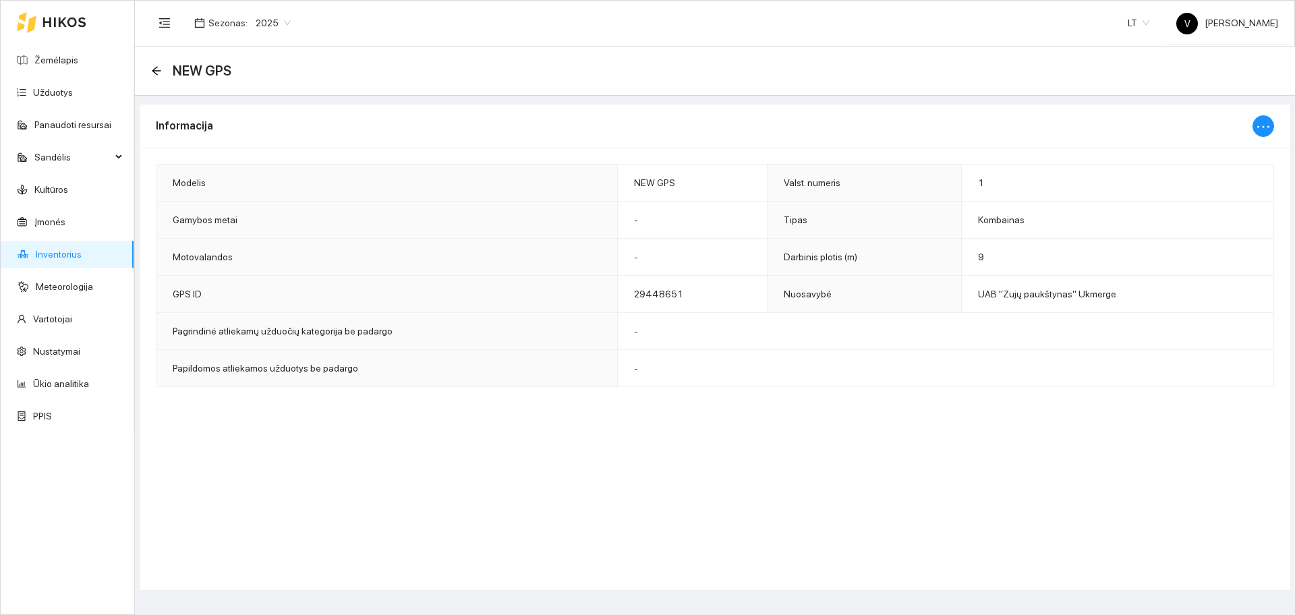
click at [1242, 123] on div "Informacija" at bounding box center [704, 126] width 1097 height 38
click at [1251, 123] on div "Informacija" at bounding box center [704, 126] width 1097 height 38
click at [1263, 122] on icon "ellipsis" at bounding box center [1263, 127] width 16 height 16
click at [1228, 156] on span "Keisti informaciją" at bounding box center [1234, 153] width 69 height 15
type input "NEW GPS"
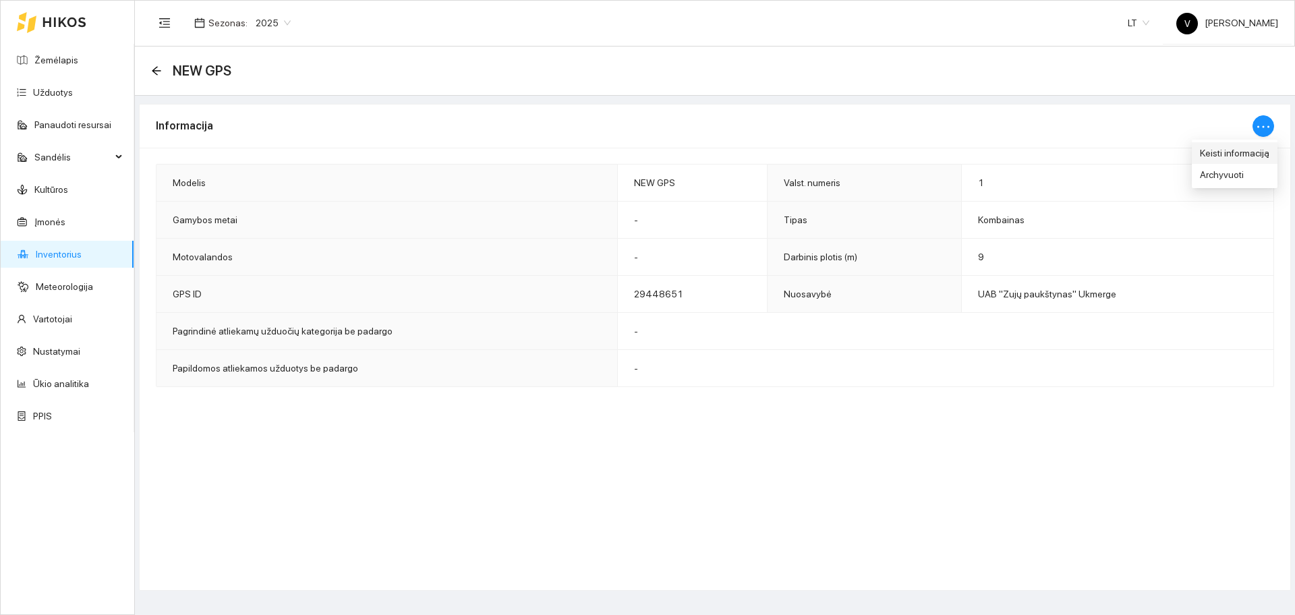
type input "1"
type input "9"
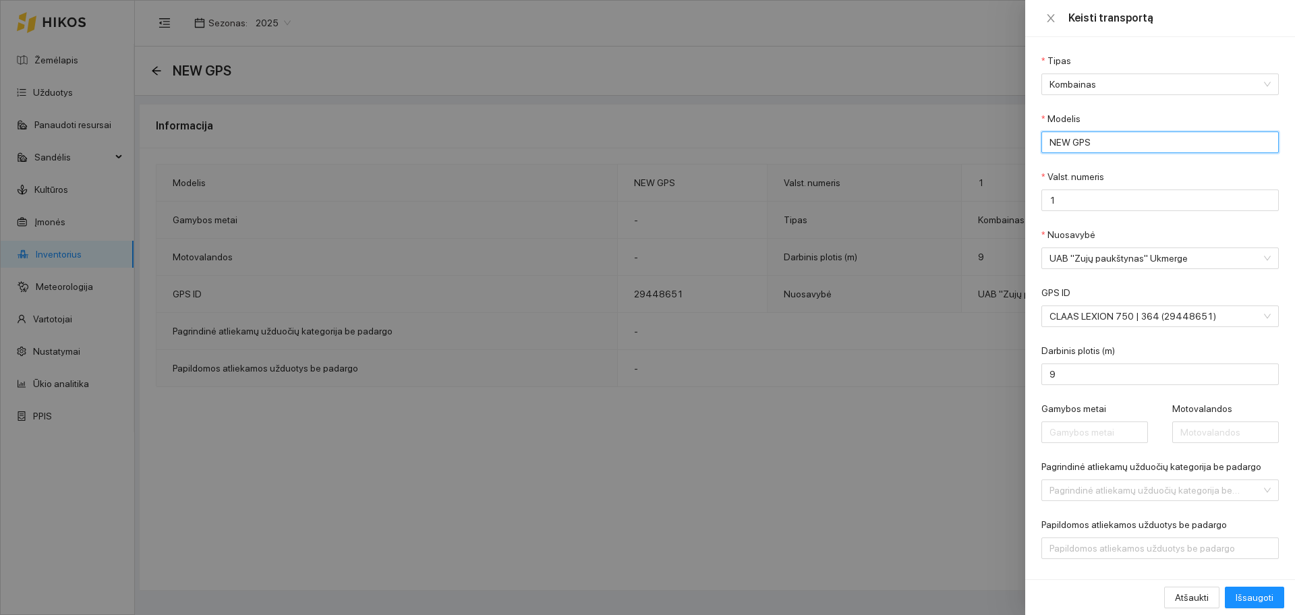
click at [1119, 138] on input "NEW GPS" at bounding box center [1159, 143] width 237 height 22
type input "N"
type input "Lexion 760 Vardas"
click at [1078, 380] on input "9" at bounding box center [1159, 375] width 237 height 22
click at [1256, 602] on span "Išsaugoti" at bounding box center [1255, 597] width 38 height 15
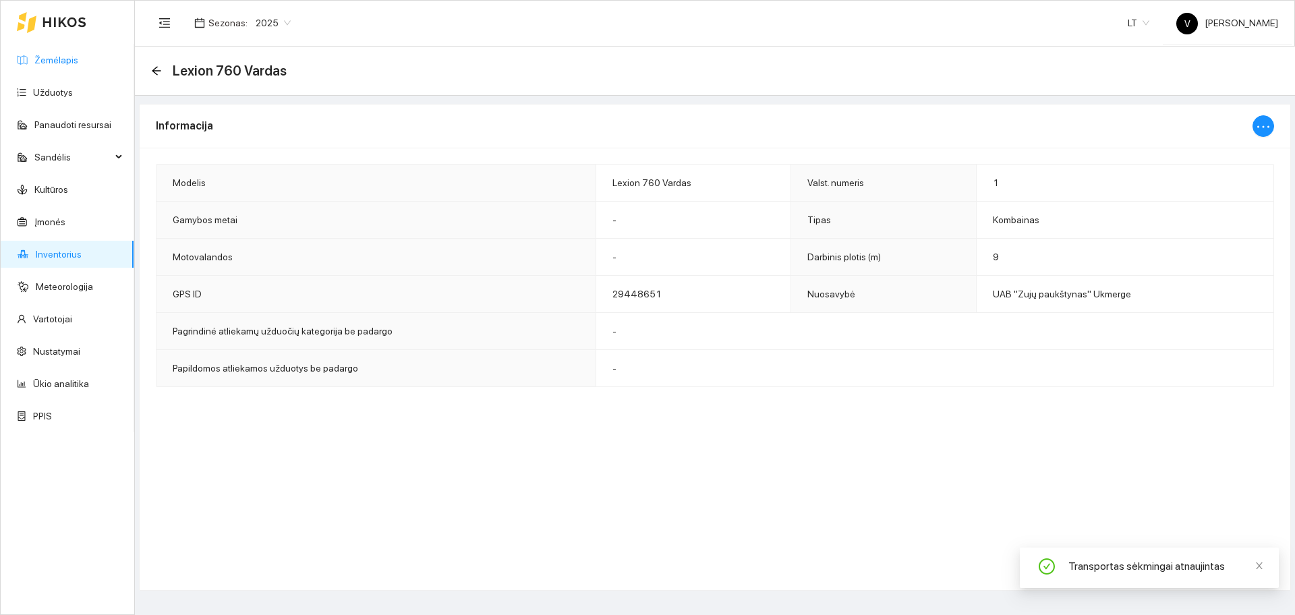
click at [78, 63] on link "Žemėlapis" at bounding box center [56, 60] width 44 height 11
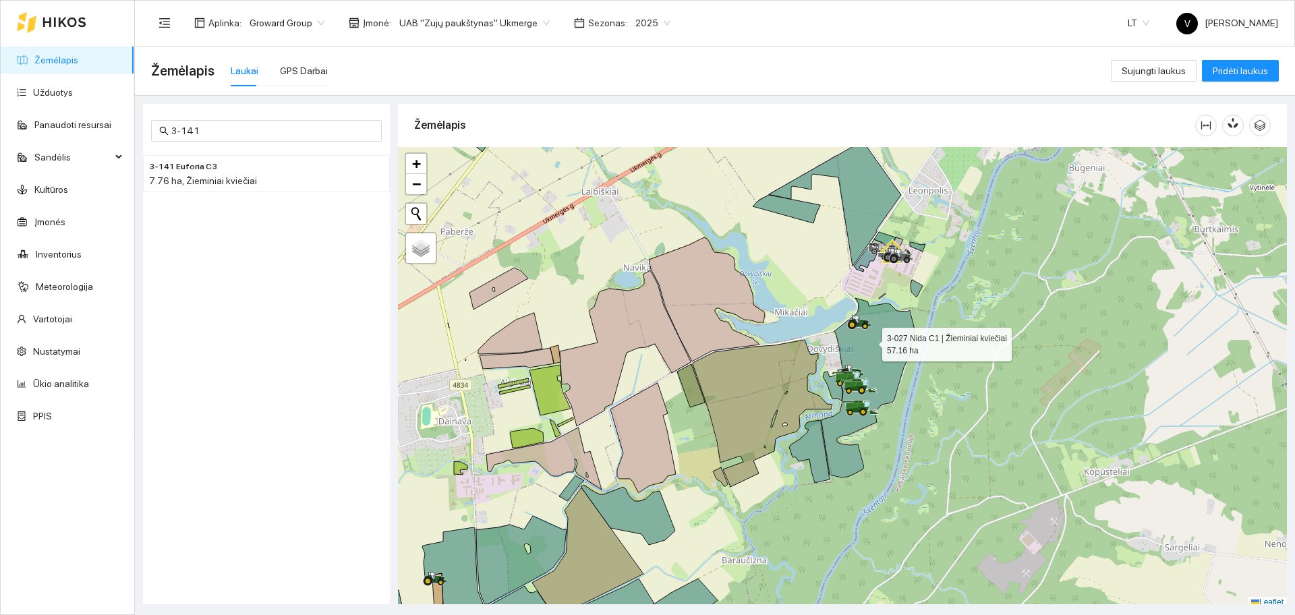
scroll to position [4, 0]
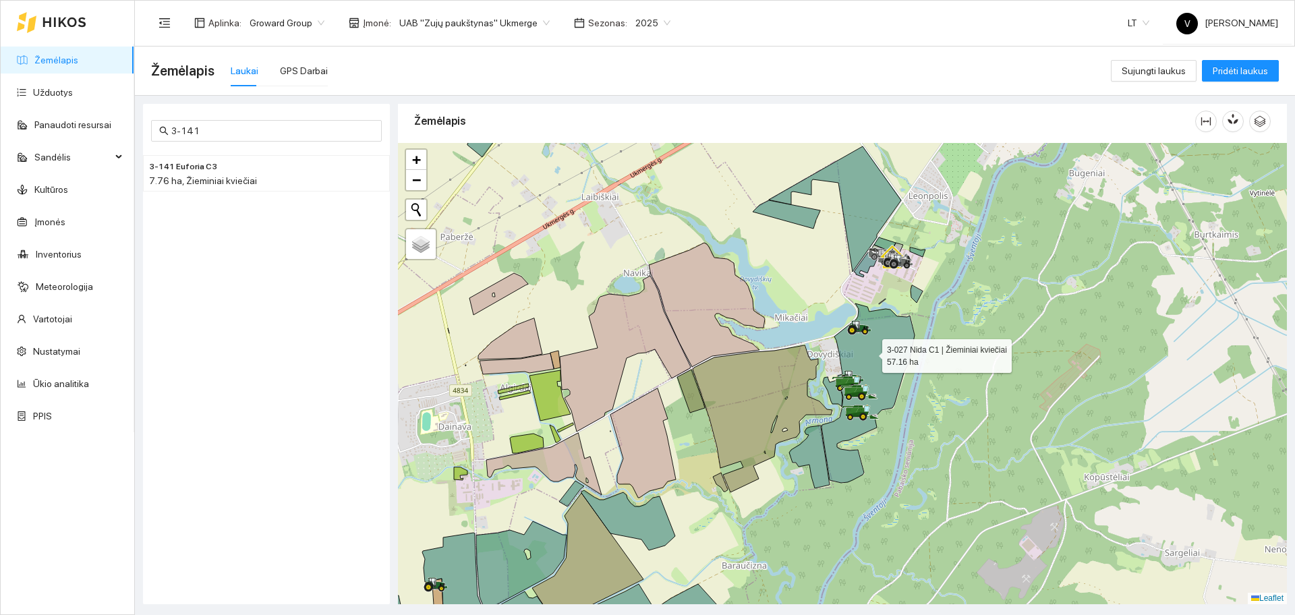
drag, startPoint x: 870, startPoint y: 341, endPoint x: 870, endPoint y: 353, distance: 11.5
click at [870, 353] on icon at bounding box center [867, 392] width 93 height 179
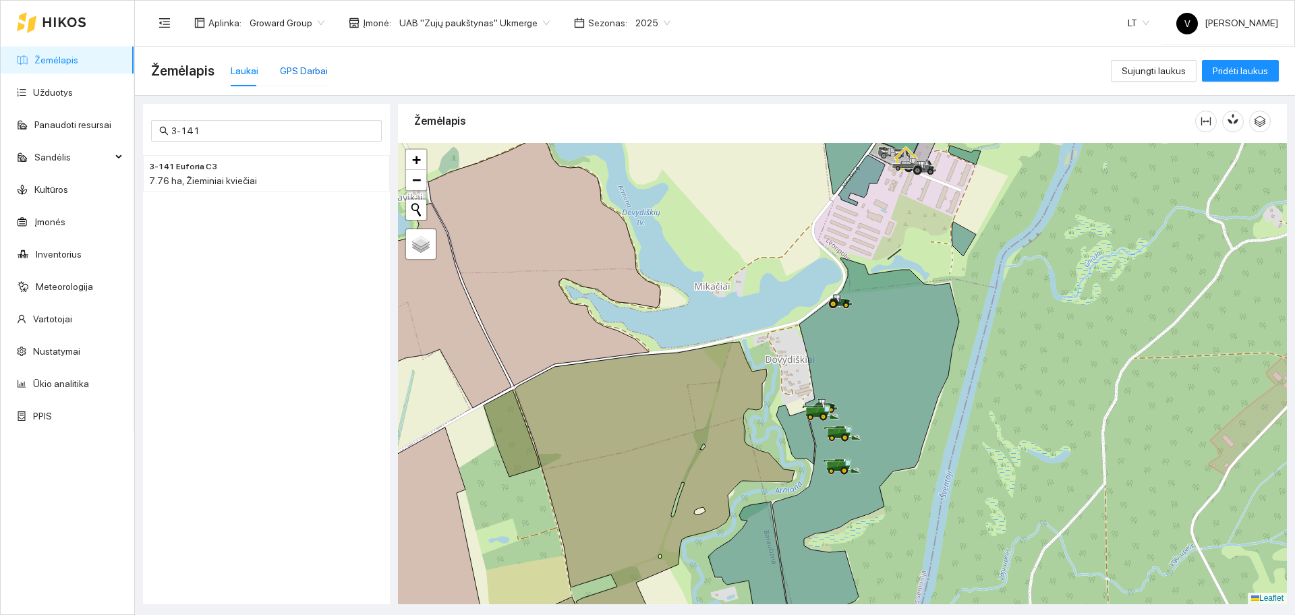
click at [297, 71] on div "GPS Darbai" at bounding box center [304, 70] width 48 height 15
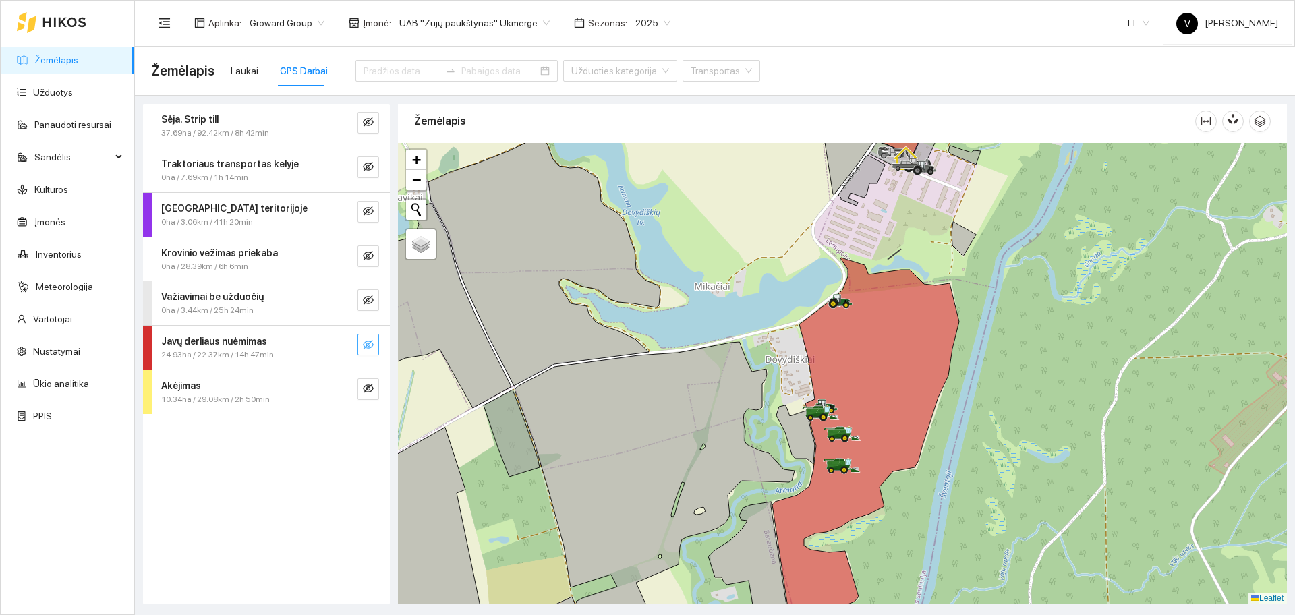
click at [365, 350] on span "eye-invisible" at bounding box center [368, 345] width 11 height 13
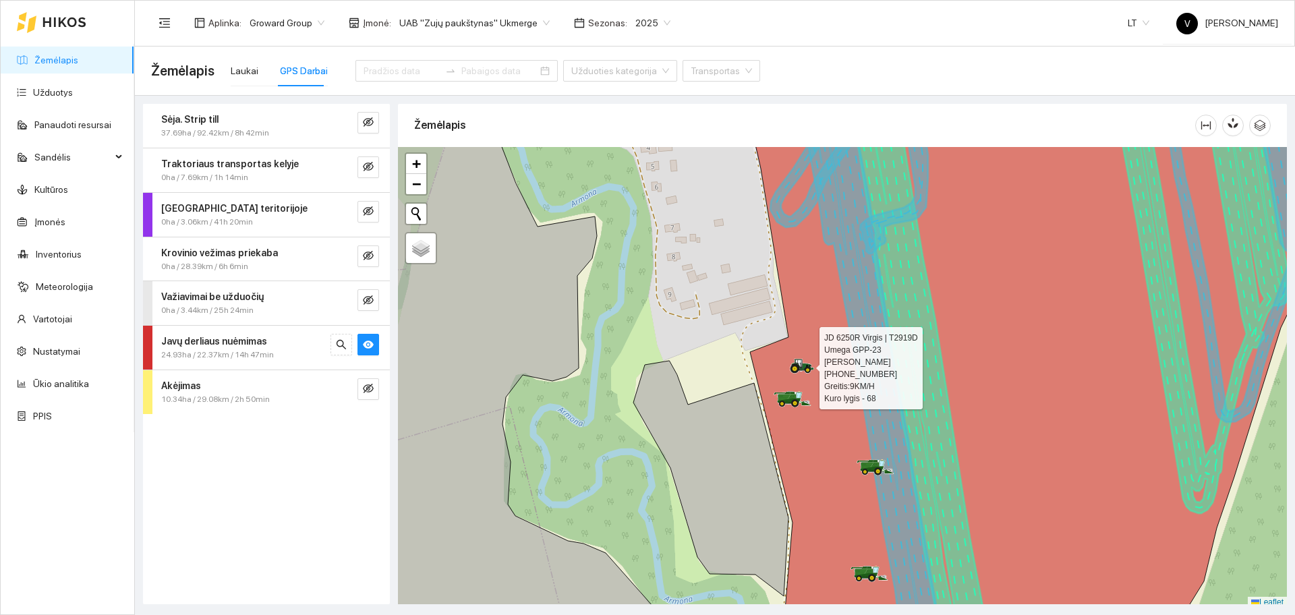
scroll to position [4, 0]
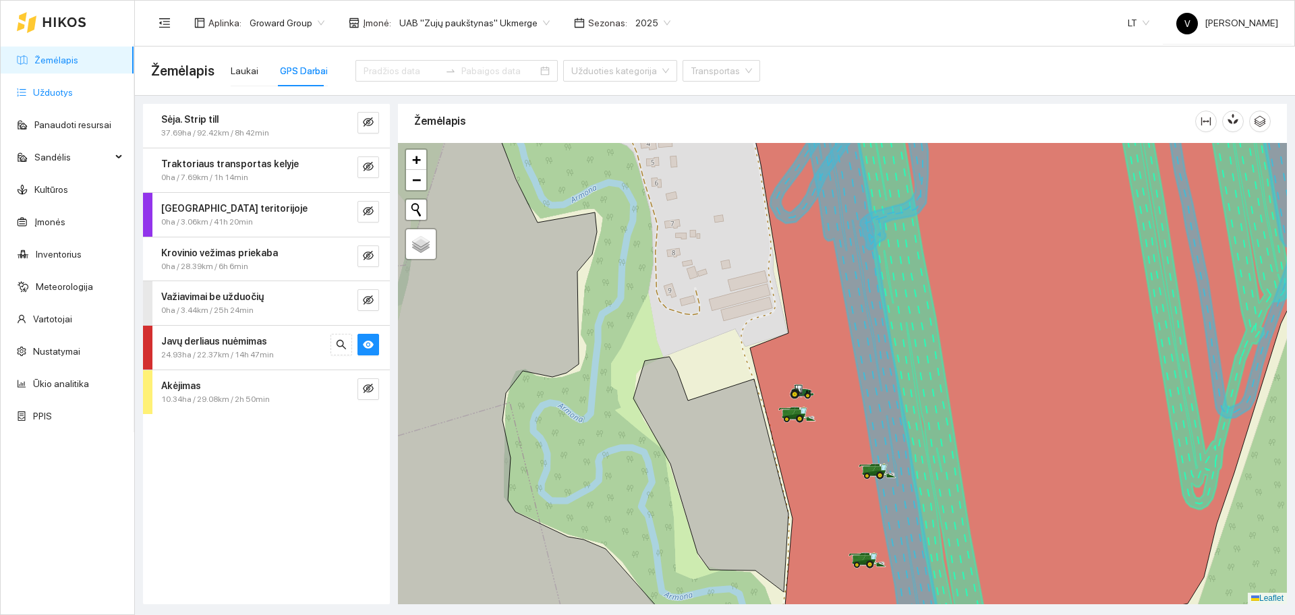
click at [73, 94] on link "Užduotys" at bounding box center [53, 92] width 40 height 11
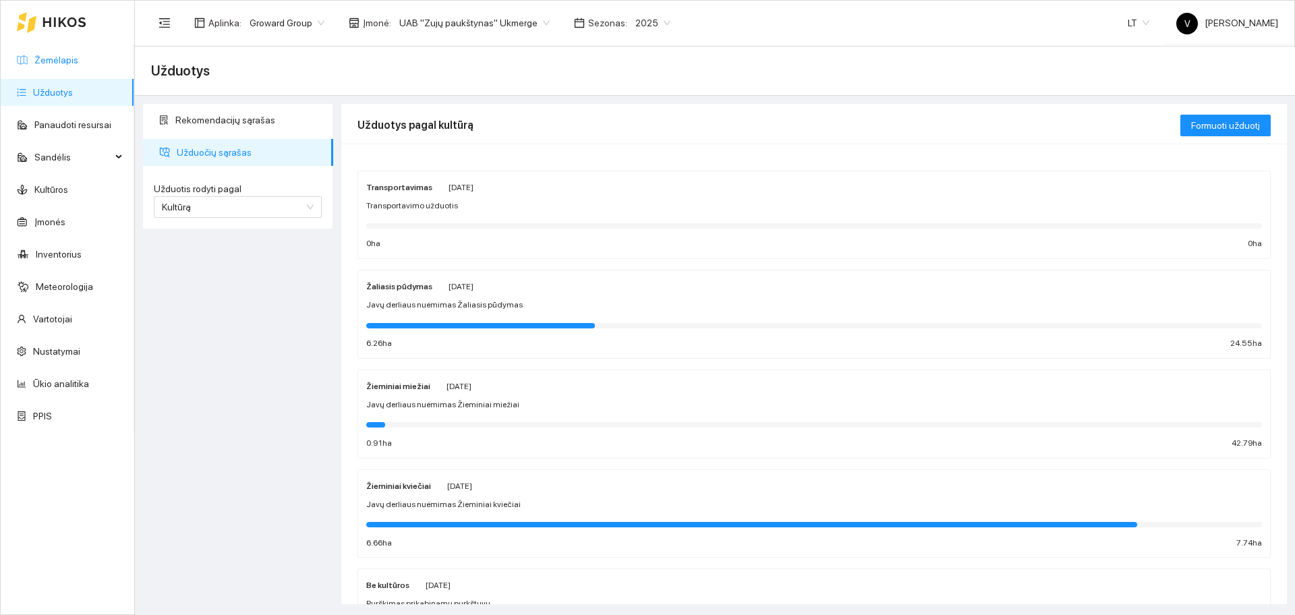
click at [78, 63] on link "Žemėlapis" at bounding box center [56, 60] width 44 height 11
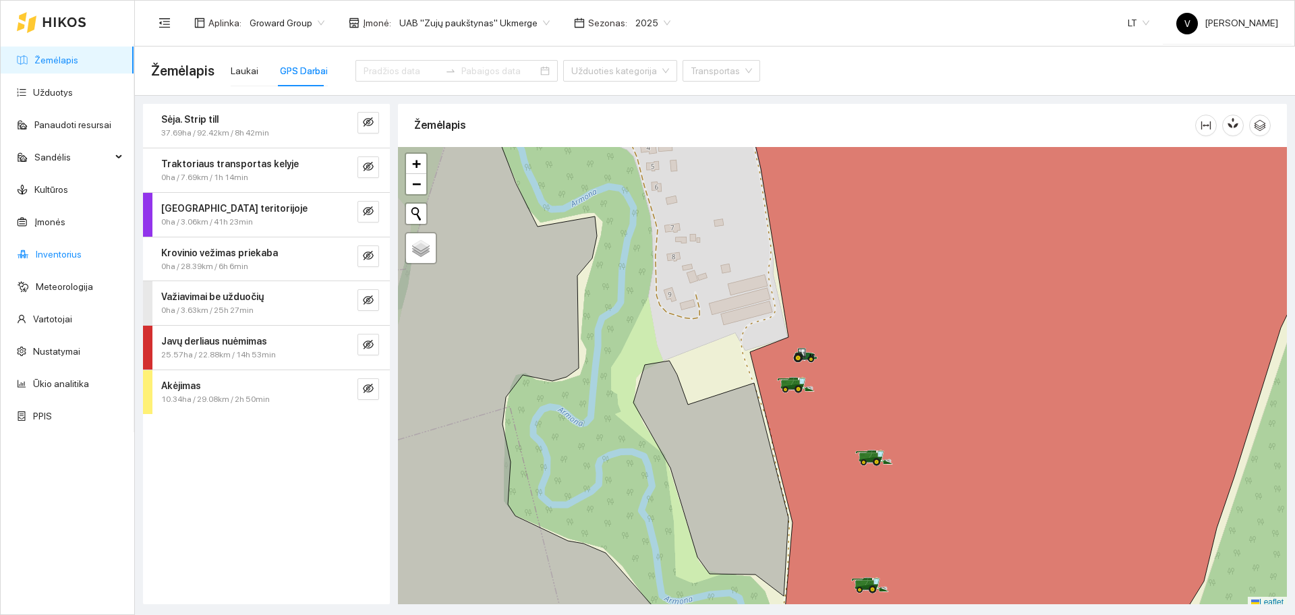
click at [64, 250] on link "Inventorius" at bounding box center [59, 254] width 46 height 11
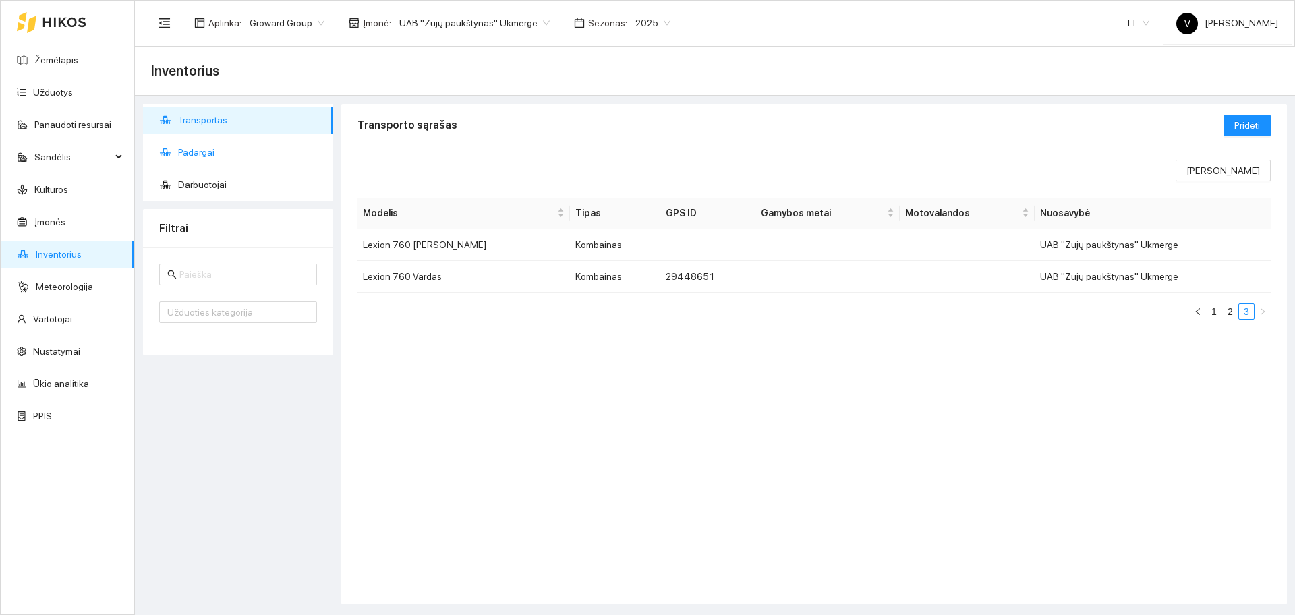
click at [236, 152] on span "Padargai" at bounding box center [250, 152] width 144 height 27
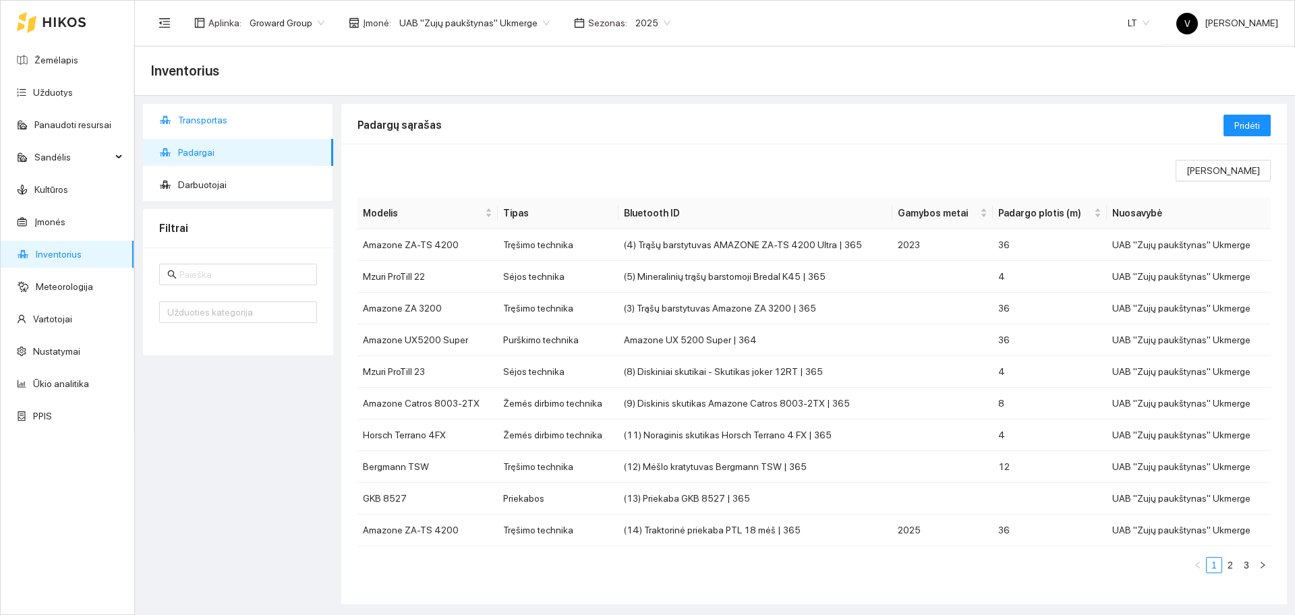
click at [245, 113] on span "Transportas" at bounding box center [250, 120] width 144 height 27
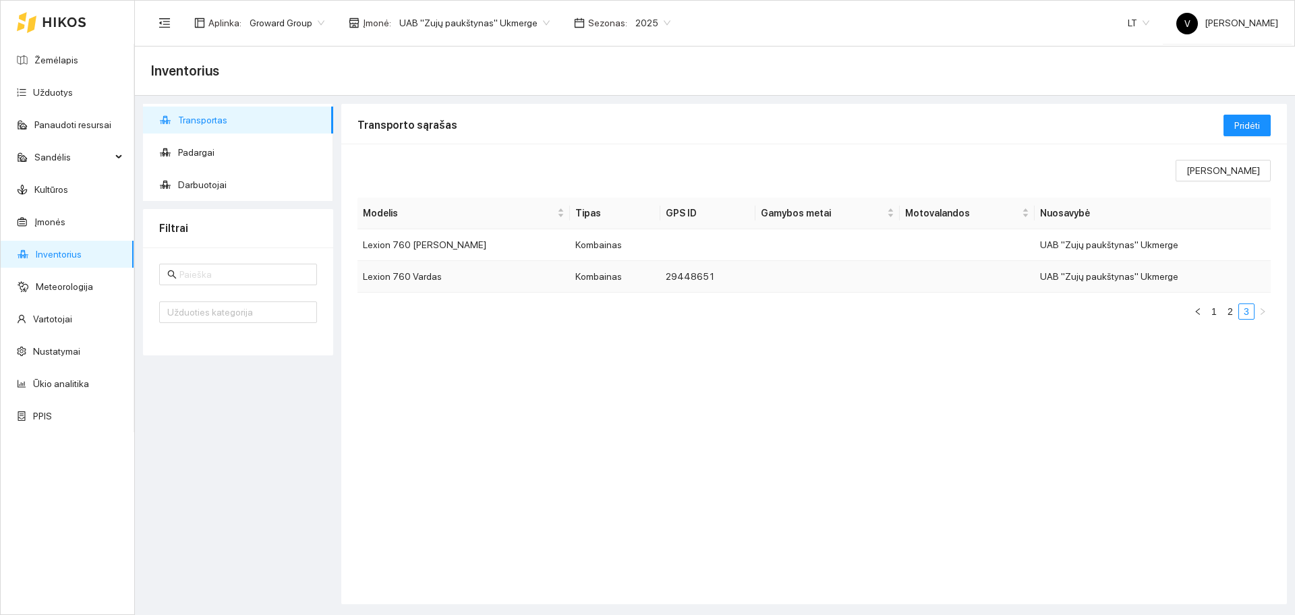
click at [398, 274] on td "Lexion 760 Vardas" at bounding box center [463, 277] width 212 height 32
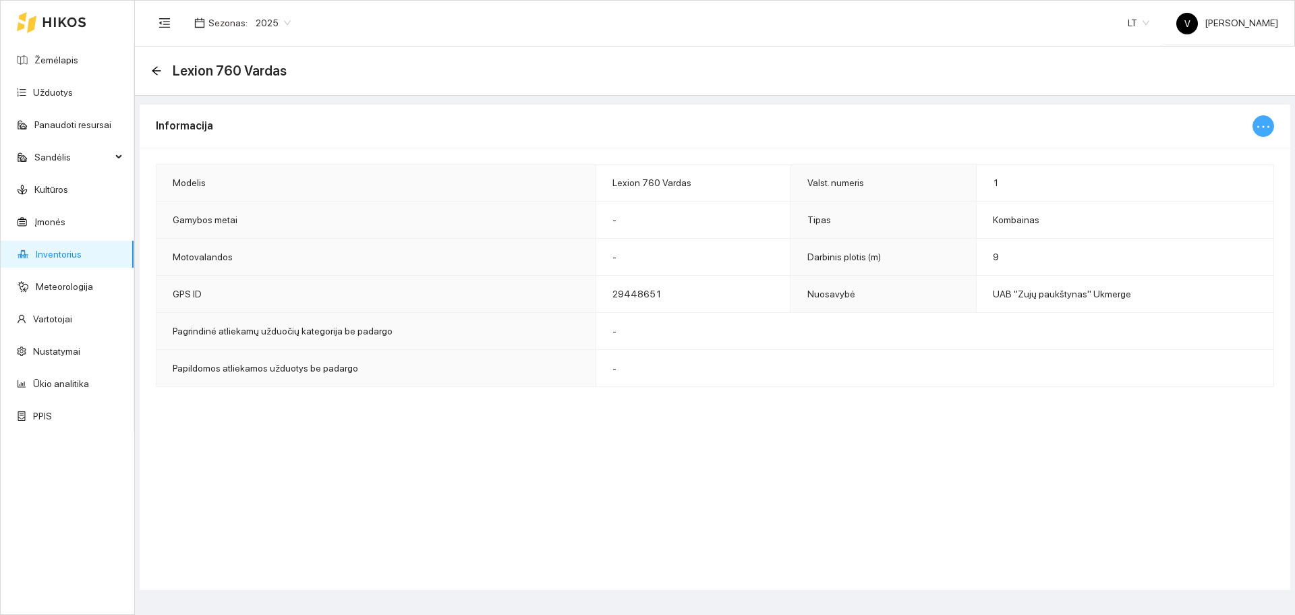
click at [1265, 119] on icon "ellipsis" at bounding box center [1263, 127] width 16 height 16
click at [1231, 154] on span "Keisti informaciją" at bounding box center [1234, 153] width 69 height 15
type input "Lexion 760 Vardas"
type input "1"
type input "9"
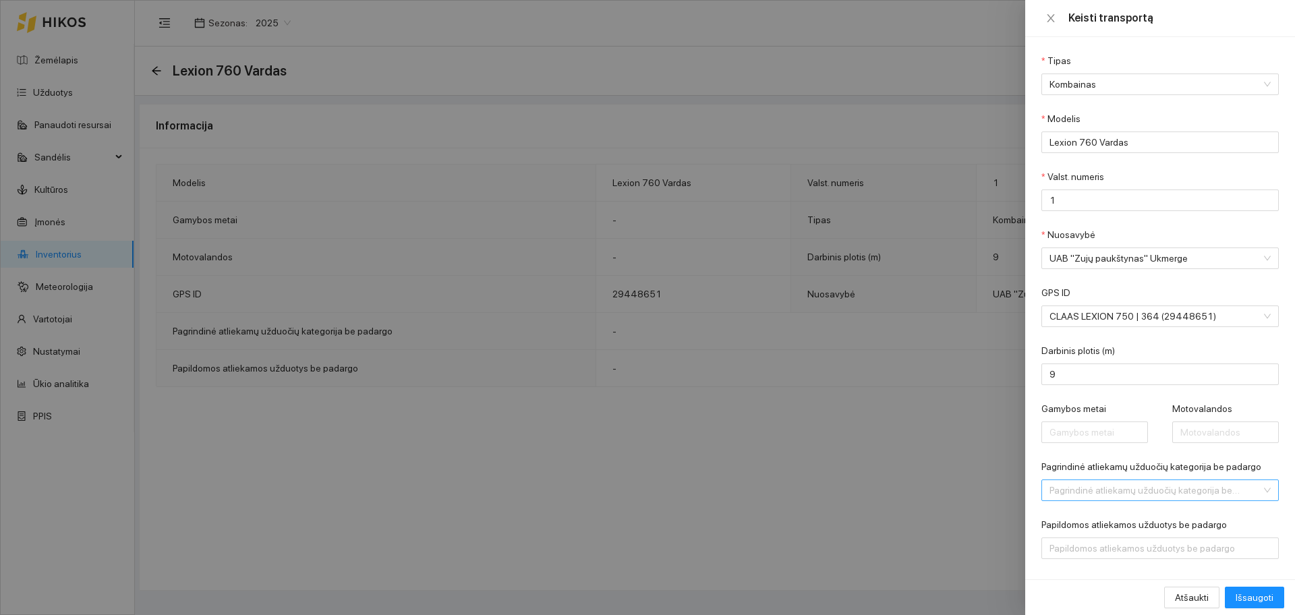
click at [1254, 490] on div "Pagrindinė atliekamų užduočių kategorija be padargo" at bounding box center [1159, 491] width 237 height 22
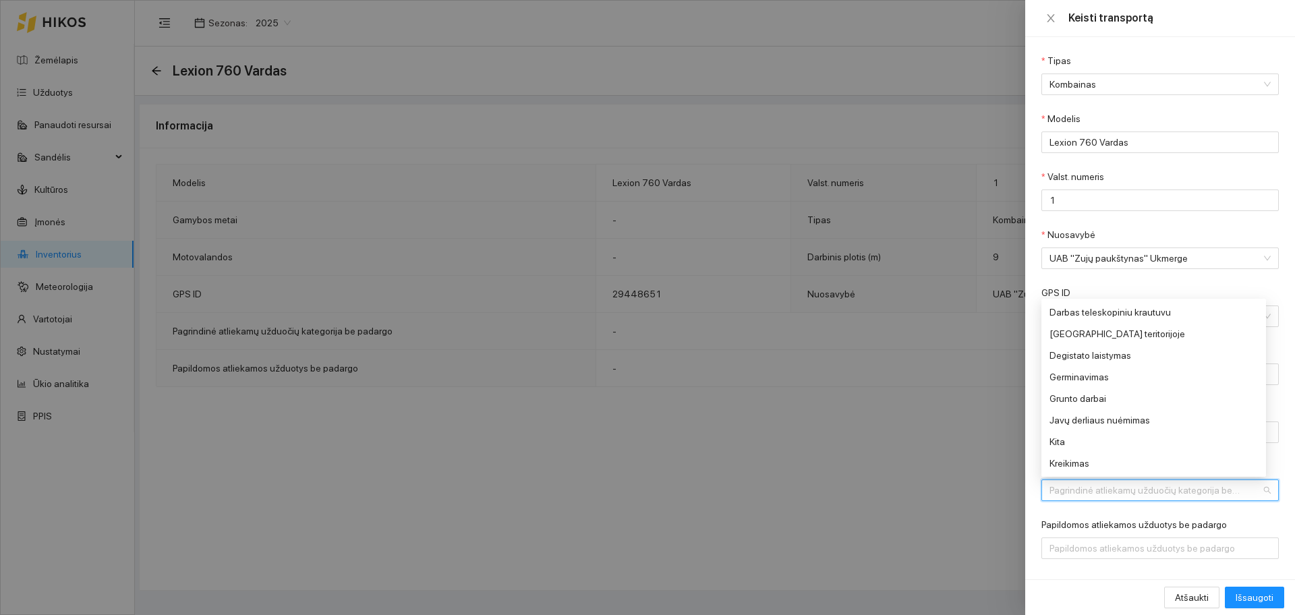
scroll to position [186, 0]
click at [1106, 406] on div "Javų derliaus nuėmimas" at bounding box center [1150, 406] width 202 height 15
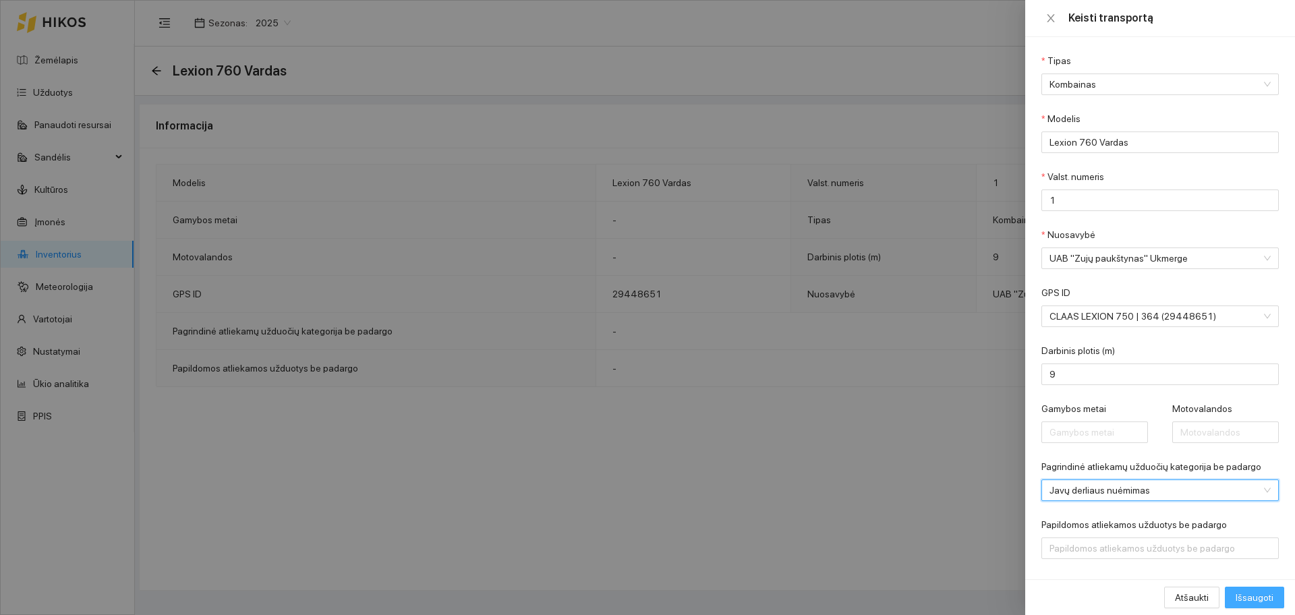
click at [1244, 596] on span "Išsaugoti" at bounding box center [1255, 597] width 38 height 15
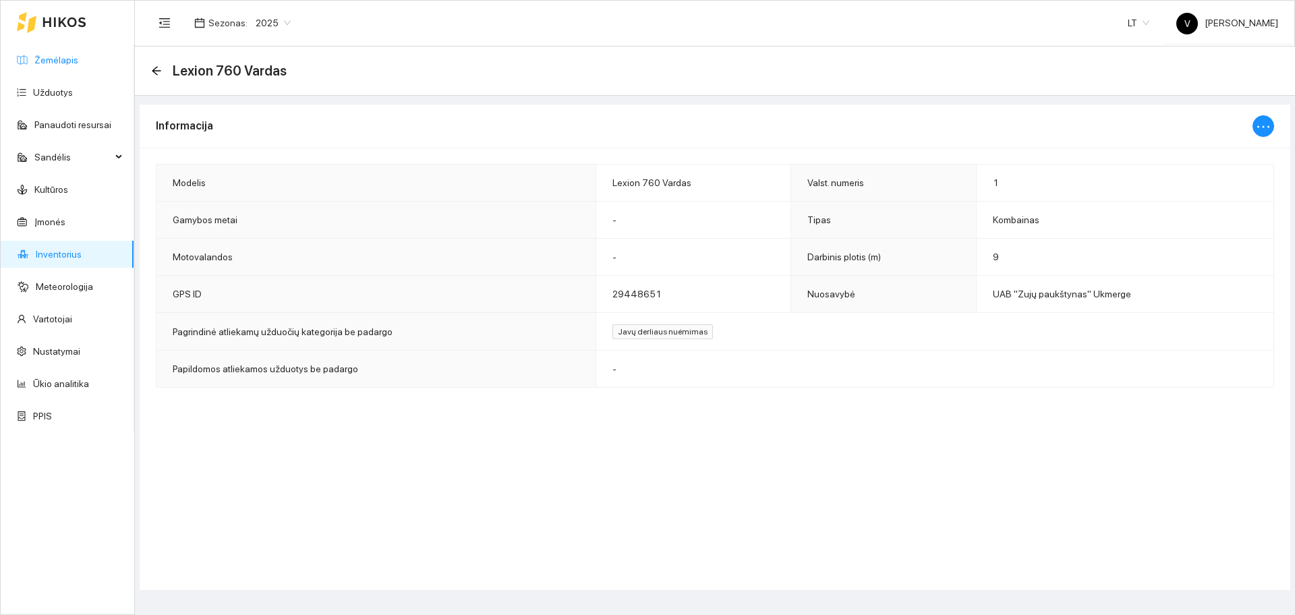
click at [59, 65] on link "Žemėlapis" at bounding box center [56, 60] width 44 height 11
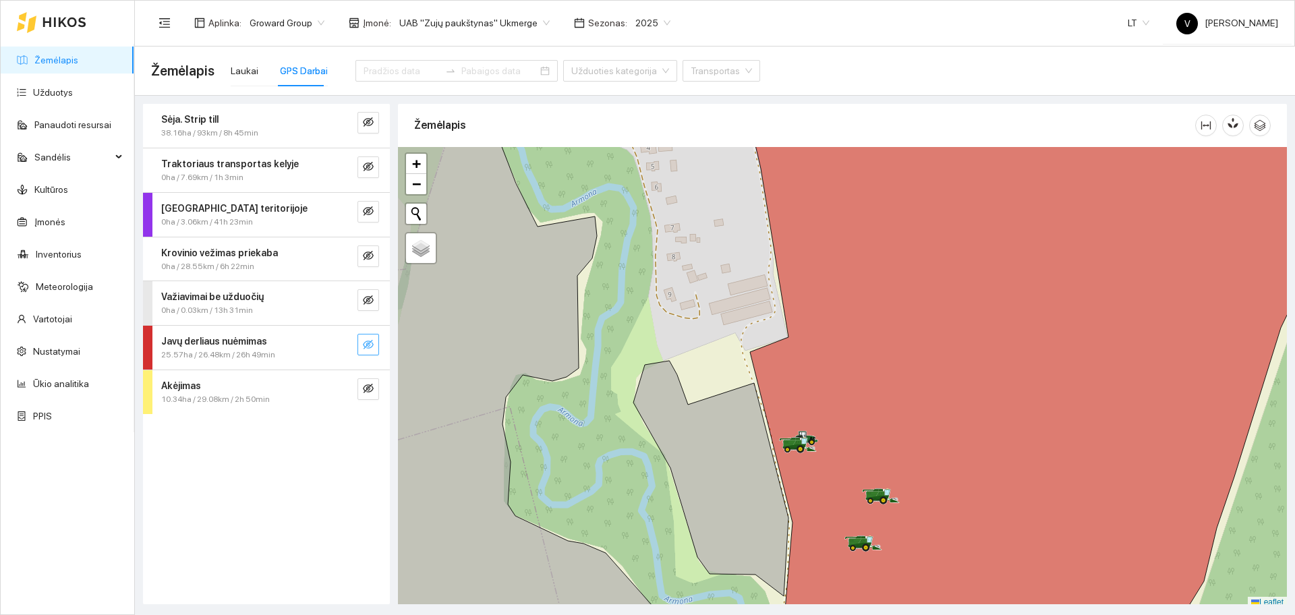
click at [374, 343] on button "button" at bounding box center [368, 345] width 22 height 22
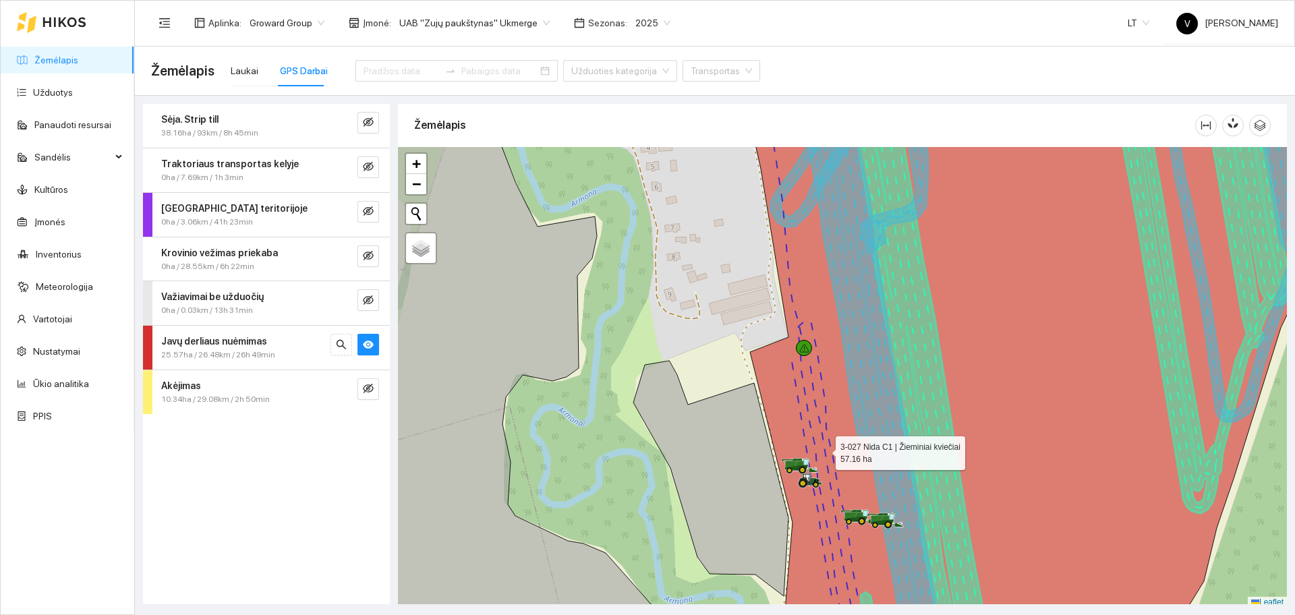
scroll to position [4, 0]
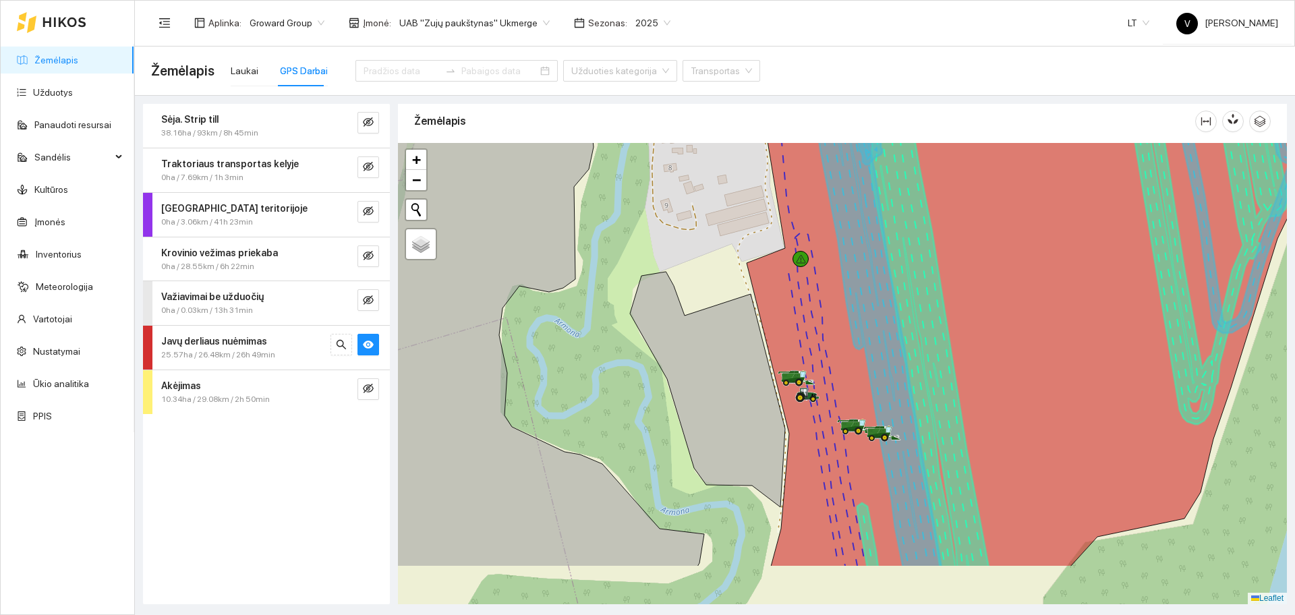
drag, startPoint x: 823, startPoint y: 450, endPoint x: 817, endPoint y: 339, distance: 111.5
click at [817, 339] on icon at bounding box center [1043, 288] width 603 height 555
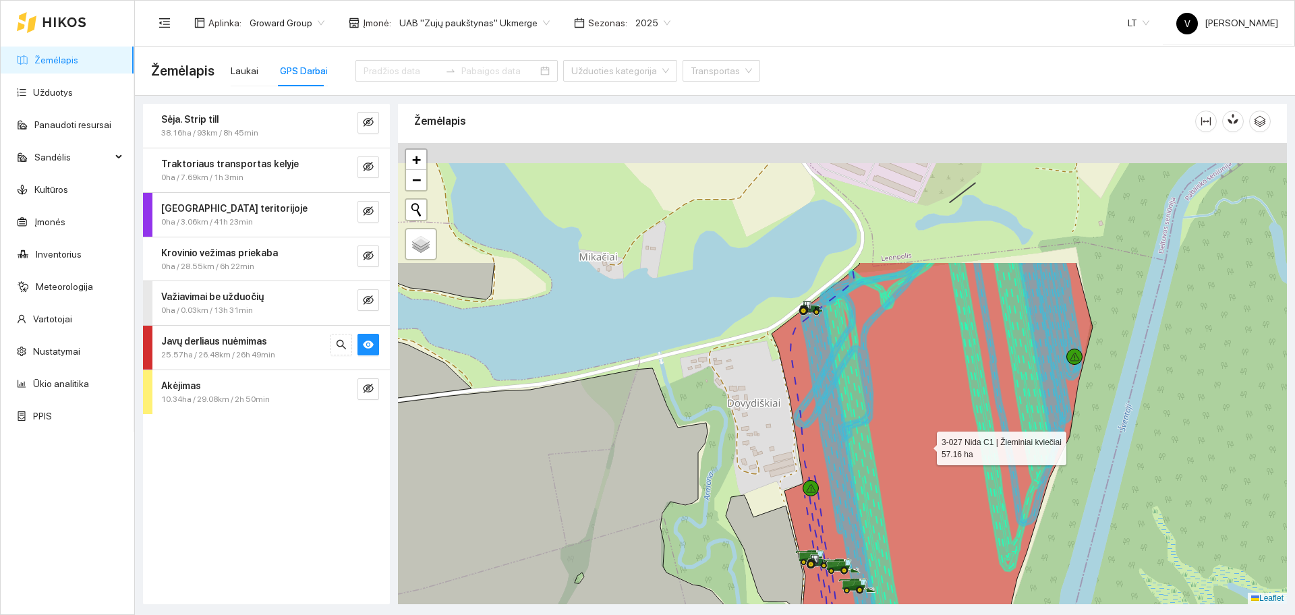
drag, startPoint x: 936, startPoint y: 277, endPoint x: 924, endPoint y: 450, distance: 173.8
click at [924, 450] on icon at bounding box center [905, 539] width 374 height 555
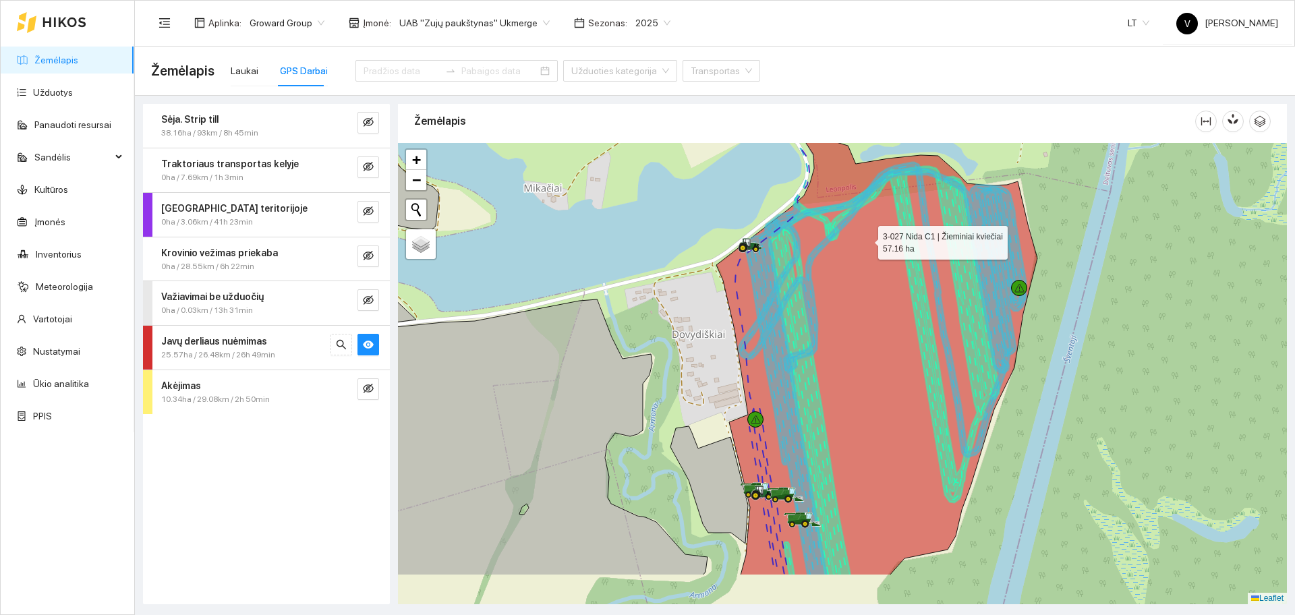
drag, startPoint x: 921, startPoint y: 318, endPoint x: 867, endPoint y: 242, distance: 93.0
click at [867, 242] on icon at bounding box center [876, 354] width 321 height 444
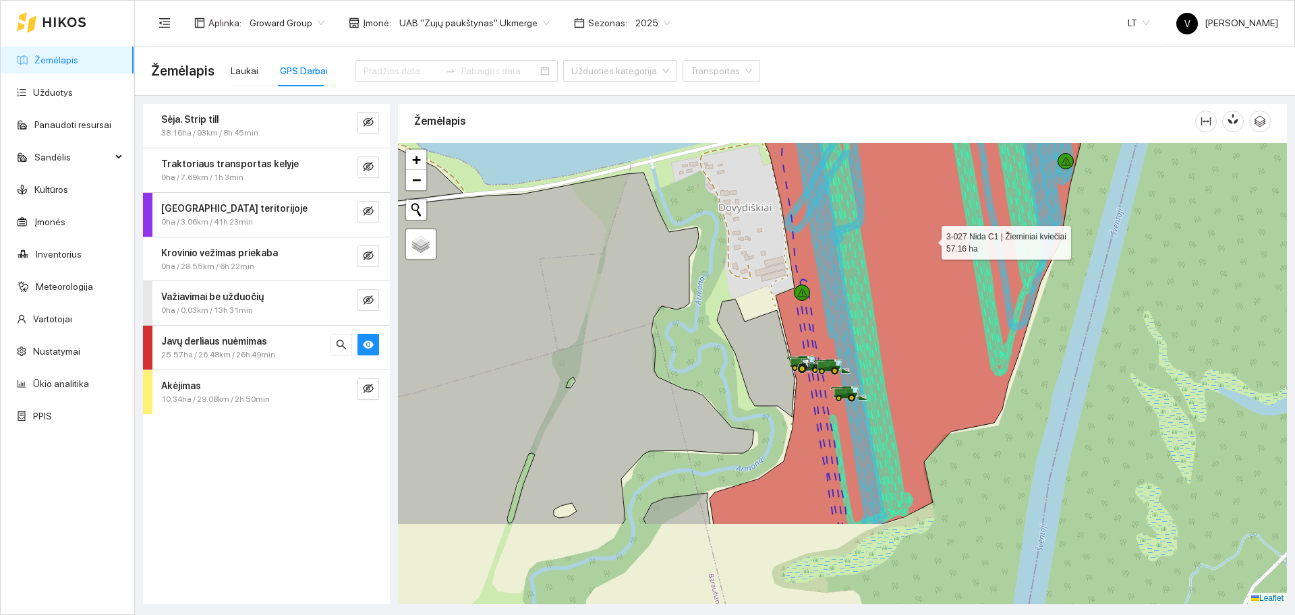
drag, startPoint x: 881, startPoint y: 370, endPoint x: 928, endPoint y: 243, distance: 135.1
click at [928, 243] on icon at bounding box center [896, 265] width 374 height 520
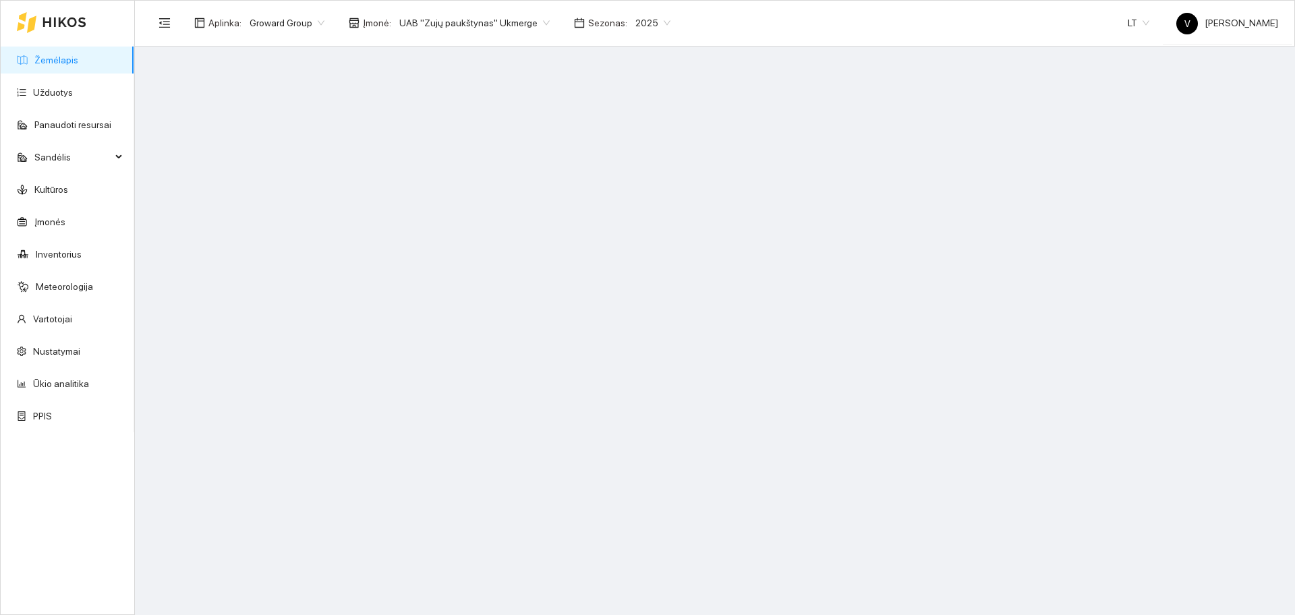
click at [51, 60] on link "Žemėlapis" at bounding box center [56, 60] width 44 height 11
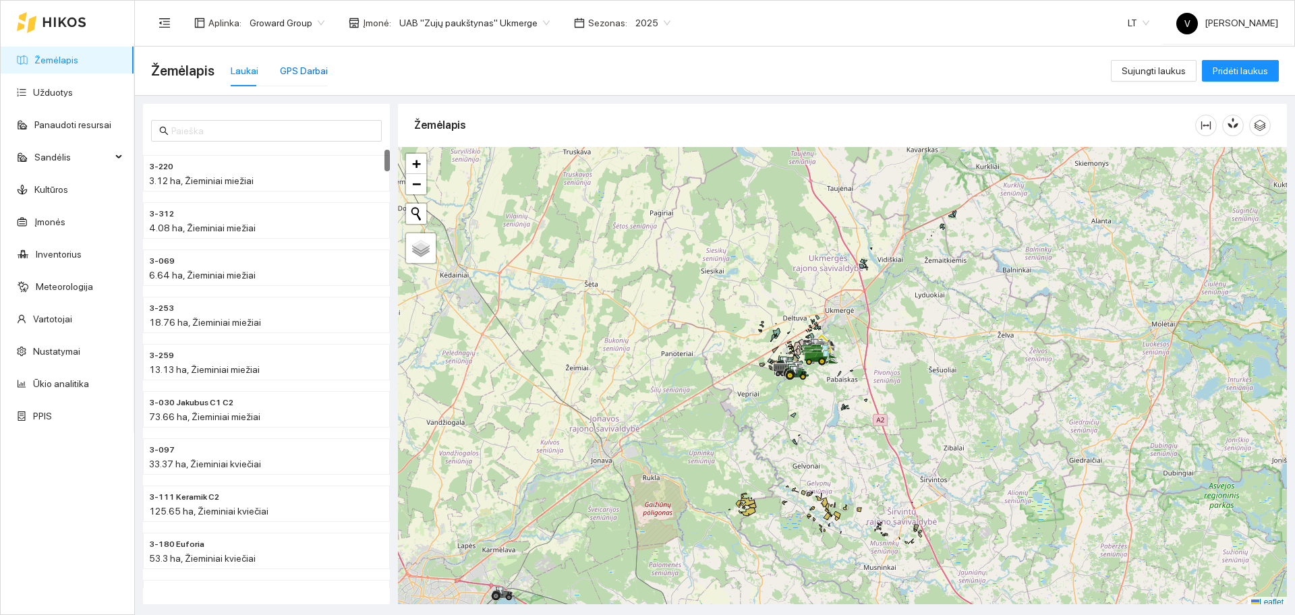
click at [306, 71] on div "GPS Darbai" at bounding box center [304, 70] width 48 height 15
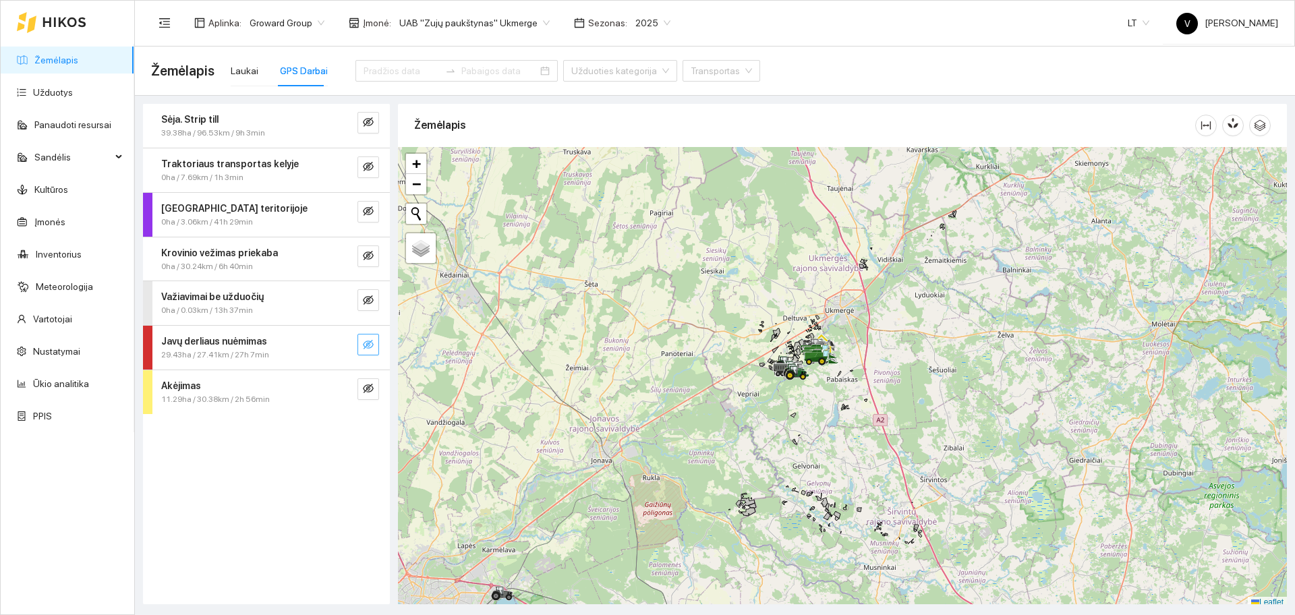
click at [369, 343] on icon "eye-invisible" at bounding box center [368, 344] width 11 height 9
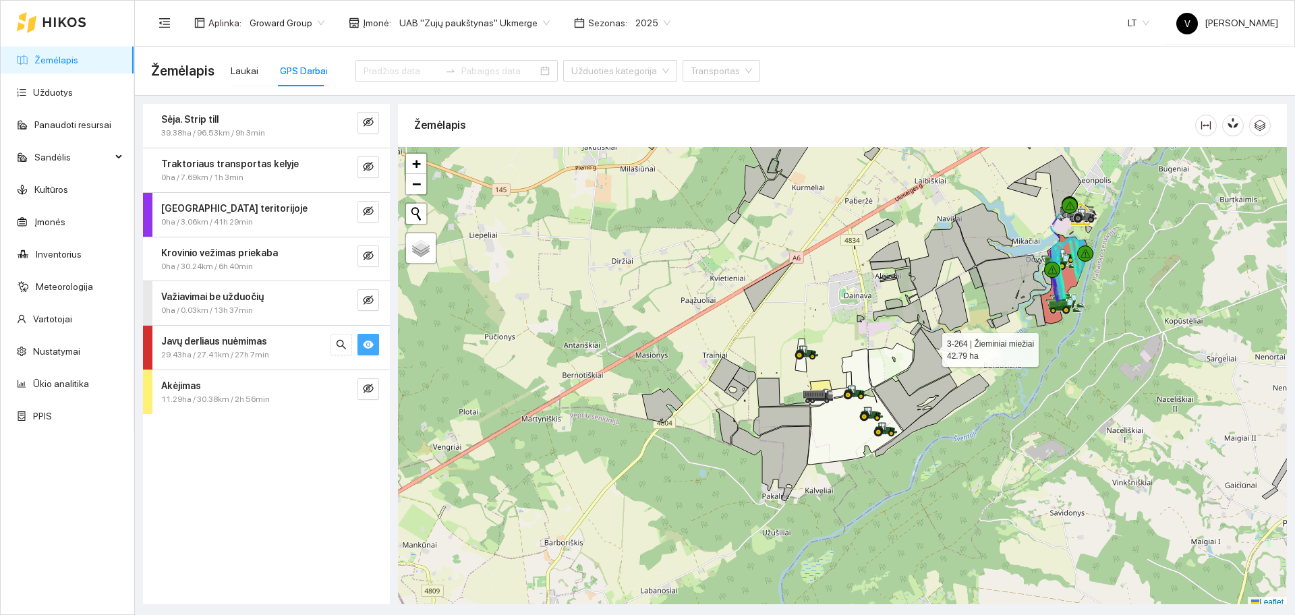
scroll to position [4, 0]
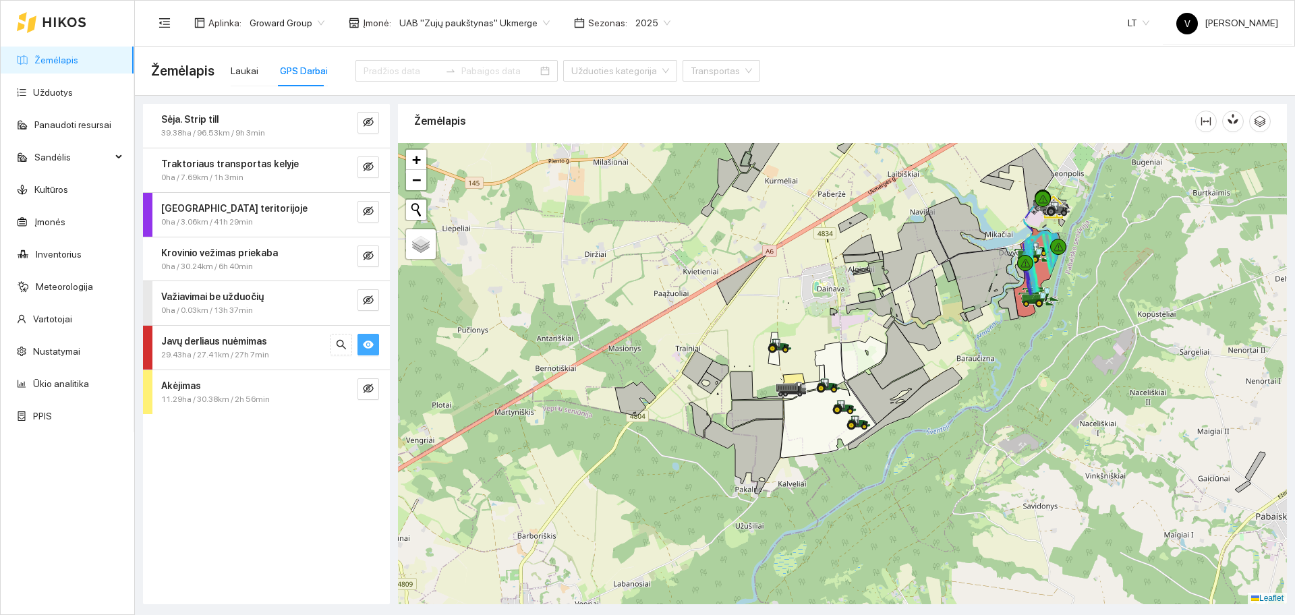
drag, startPoint x: 944, startPoint y: 347, endPoint x: 815, endPoint y: 322, distance: 131.1
click at [894, 322] on icon at bounding box center [917, 335] width 47 height 30
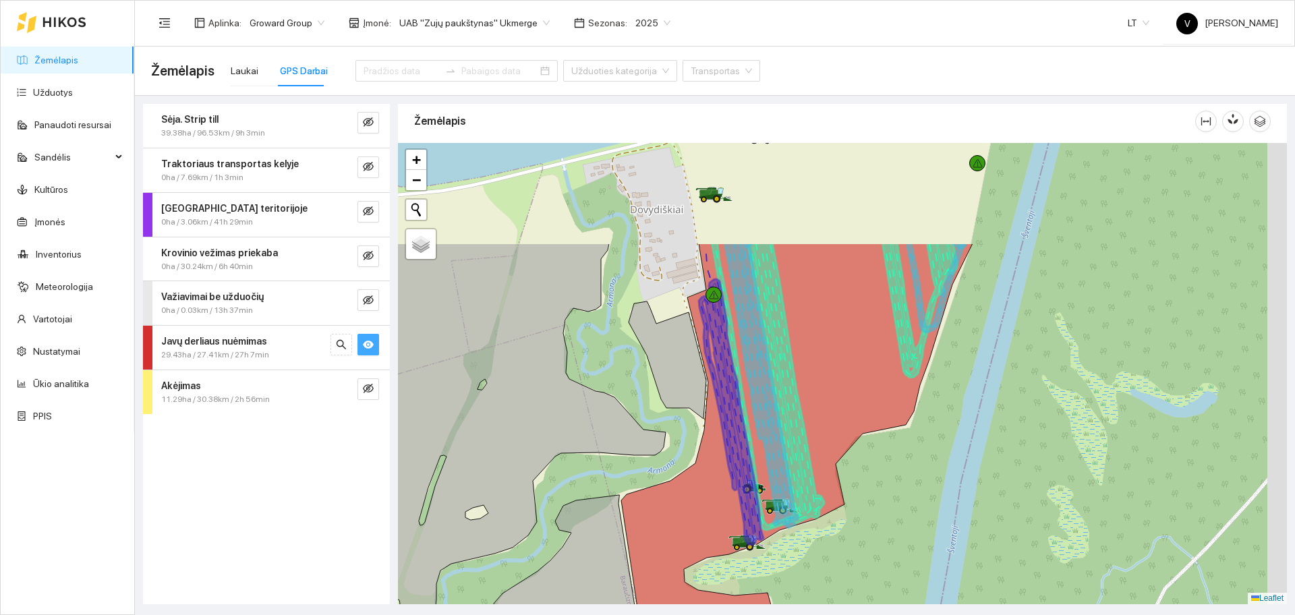
drag, startPoint x: 854, startPoint y: 246, endPoint x: 792, endPoint y: 398, distance: 163.9
click at [792, 398] on icon at bounding box center [834, 386] width 245 height 288
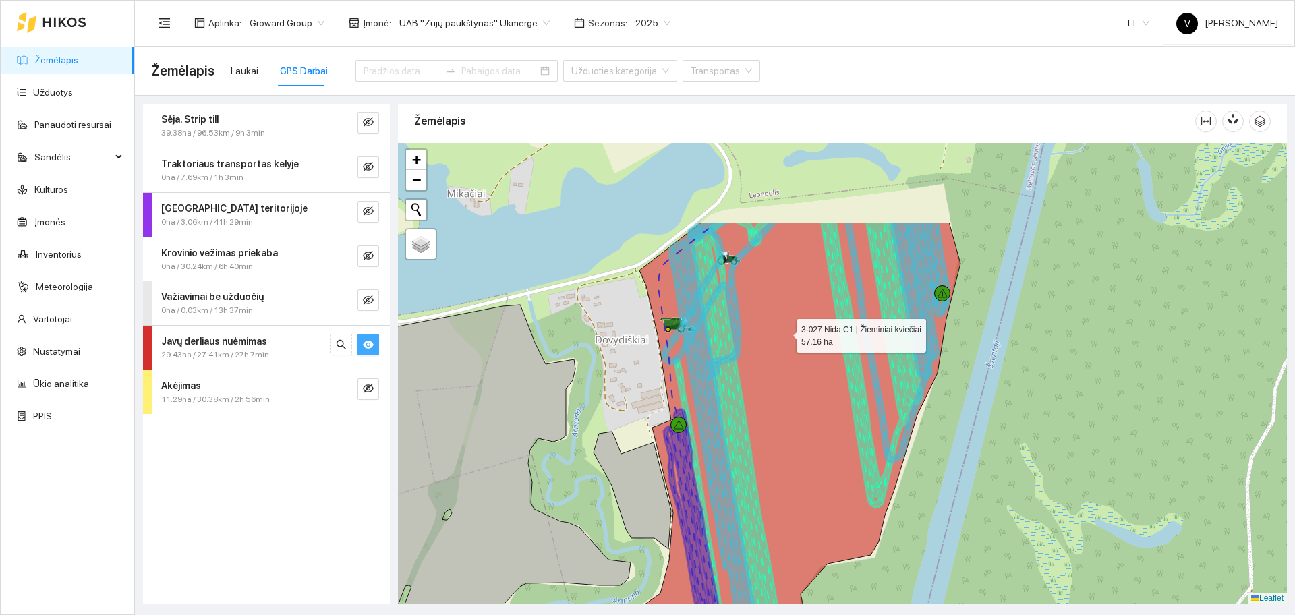
drag, startPoint x: 817, startPoint y: 204, endPoint x: 784, endPoint y: 332, distance: 132.3
click at [784, 332] on icon at bounding box center [773, 499] width 374 height 555
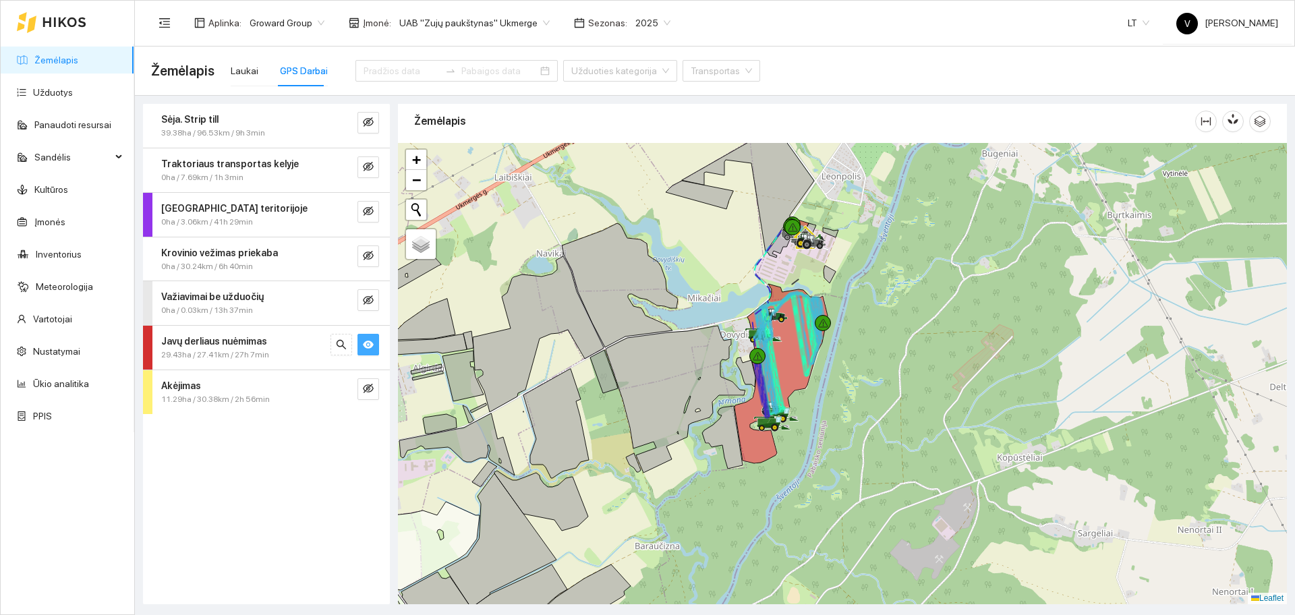
click at [1107, 345] on div at bounding box center [842, 373] width 889 height 461
